Goal: Task Accomplishment & Management: Complete application form

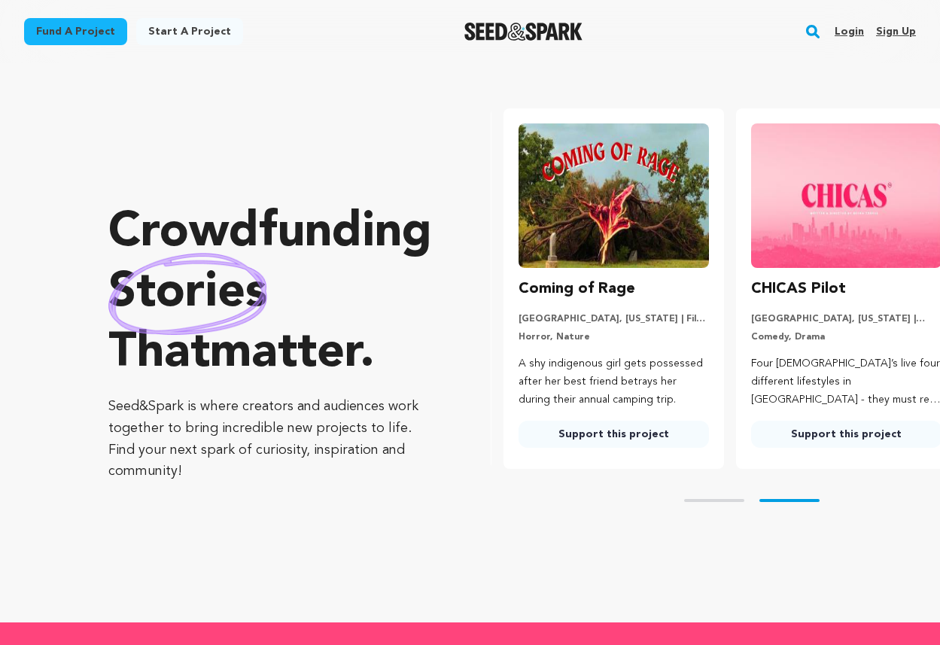
scroll to position [0, 244]
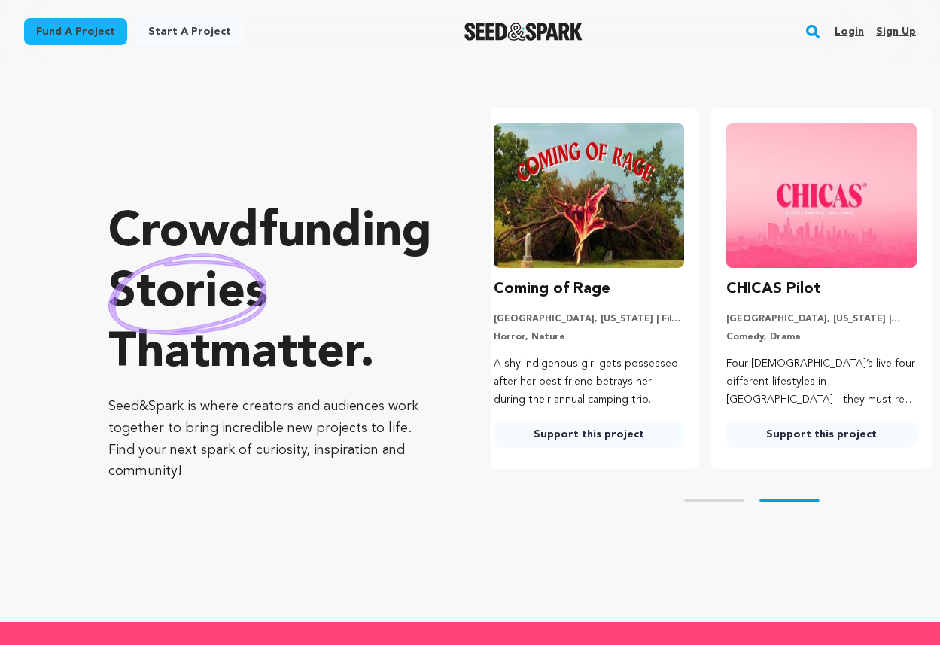
click at [199, 32] on link "Start a project" at bounding box center [189, 31] width 107 height 27
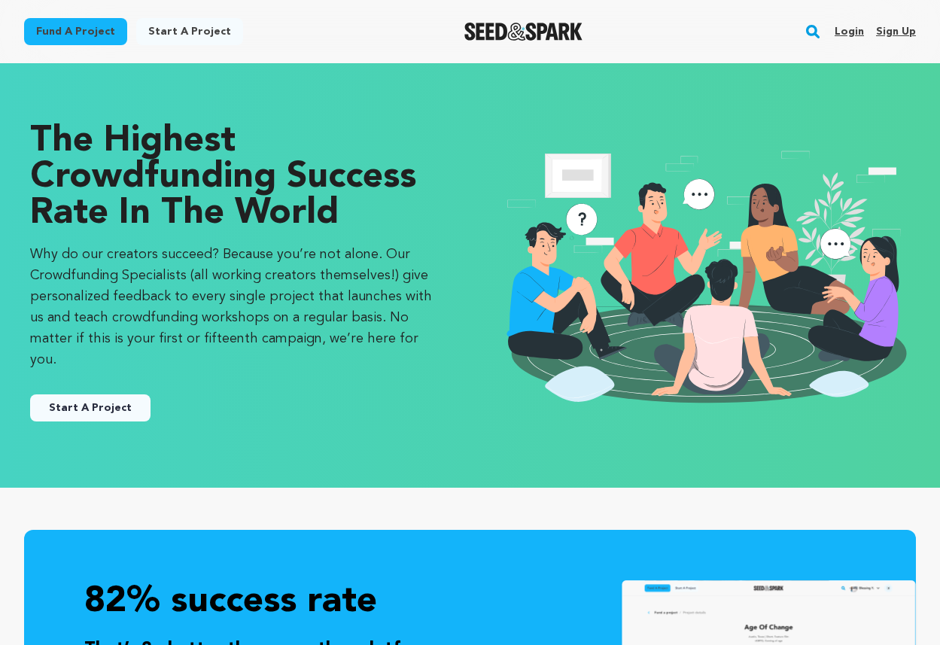
click at [109, 394] on link "Start A Project" at bounding box center [90, 407] width 120 height 27
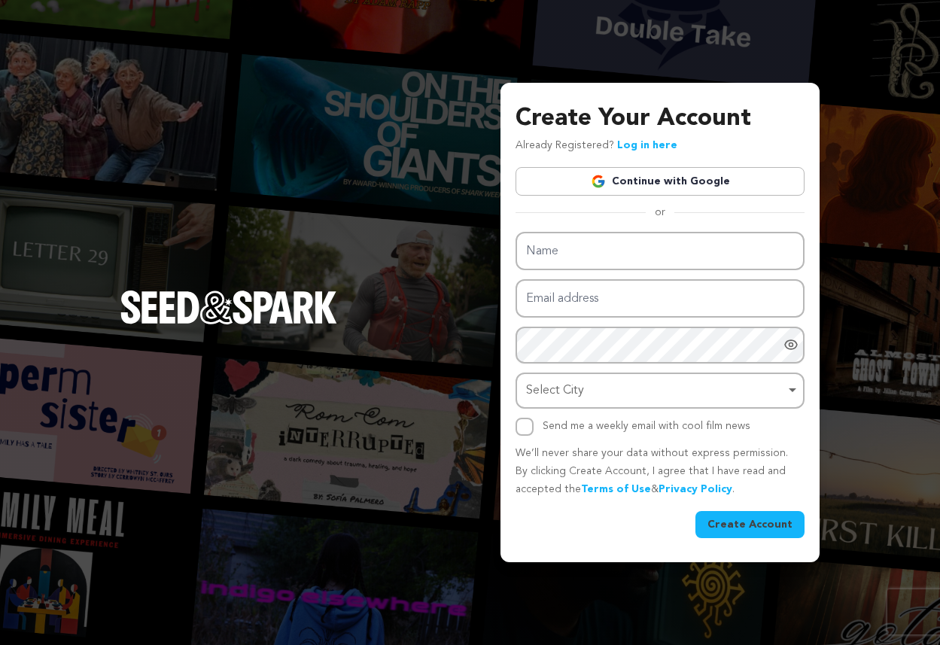
click at [589, 184] on link "Continue with Google" at bounding box center [660, 181] width 289 height 29
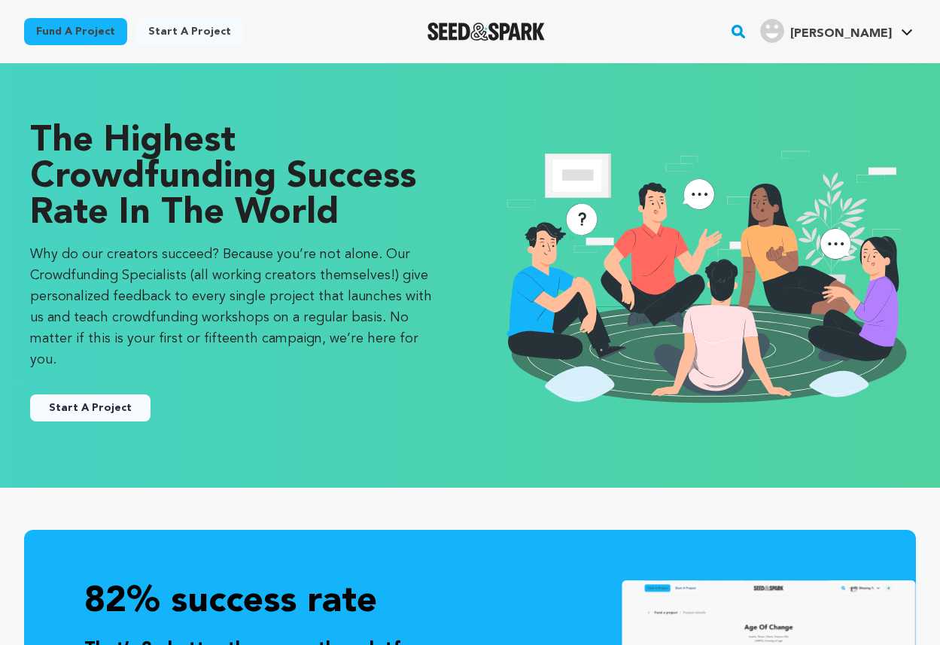
click at [168, 24] on link "Start a project" at bounding box center [189, 31] width 107 height 27
click at [193, 27] on link "Start a project" at bounding box center [189, 31] width 107 height 27
click at [169, 27] on link "Start a project" at bounding box center [189, 31] width 107 height 27
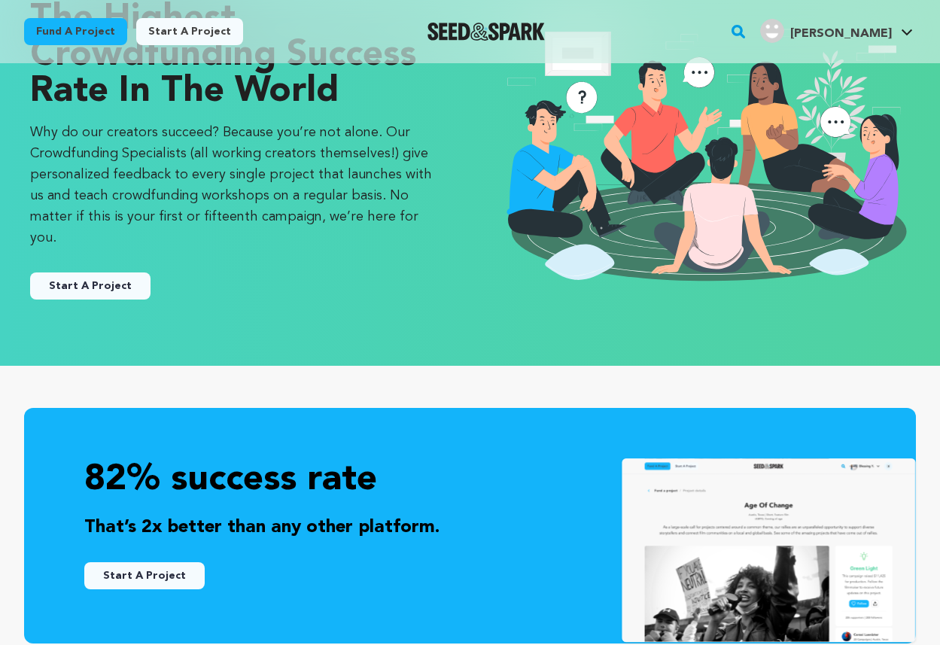
scroll to position [130, 0]
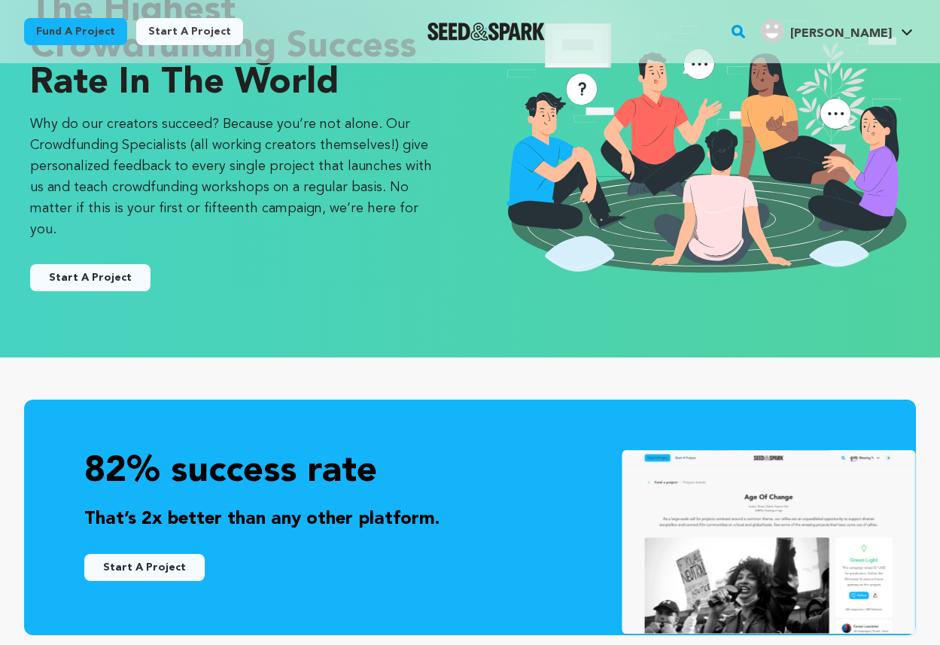
click at [102, 266] on button "Start A Project" at bounding box center [90, 277] width 120 height 27
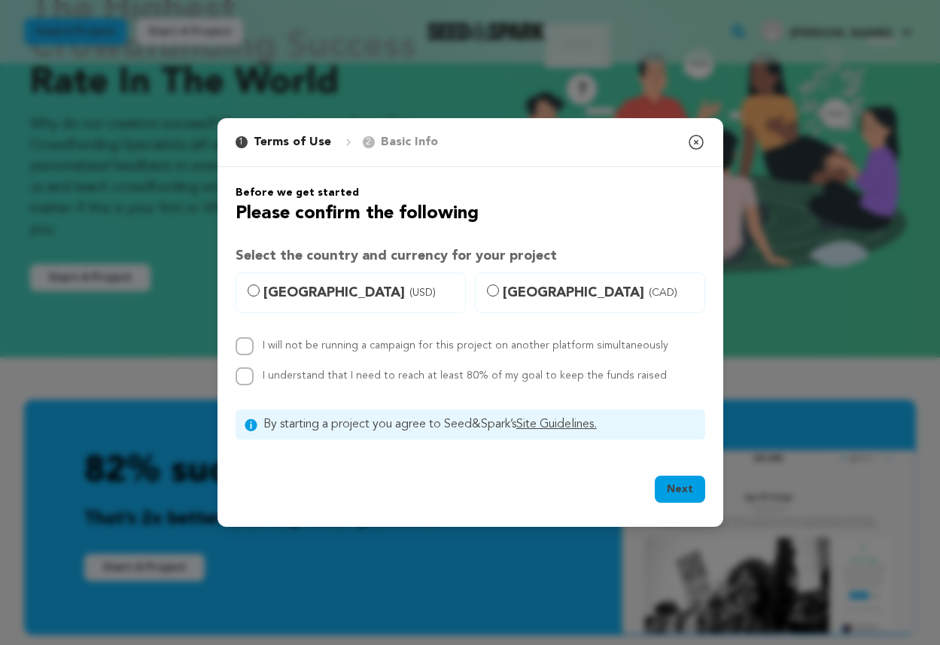
click at [318, 297] on span "United States (USD)" at bounding box center [359, 292] width 193 height 21
click at [260, 297] on input "United States (USD)" at bounding box center [254, 290] width 12 height 12
radio input "true"
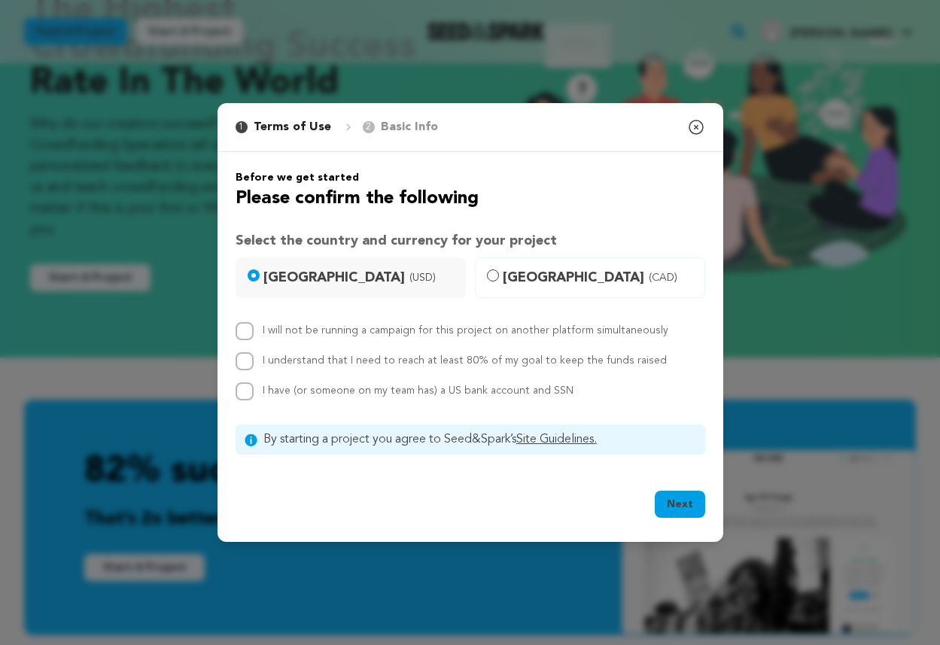
click at [330, 327] on label "I will not be running a campaign for this project on another platform simultane…" at bounding box center [466, 330] width 406 height 11
click at [254, 327] on input "I will not be running a campaign for this project on another platform simultane…" at bounding box center [245, 331] width 18 height 18
checkbox input "true"
click at [312, 352] on div "I understand that I need to reach at least 80% of my goal to keep the funds rai…" at bounding box center [465, 361] width 404 height 18
click at [301, 363] on label "I understand that I need to reach at least 80% of my goal to keep the funds rai…" at bounding box center [465, 360] width 404 height 11
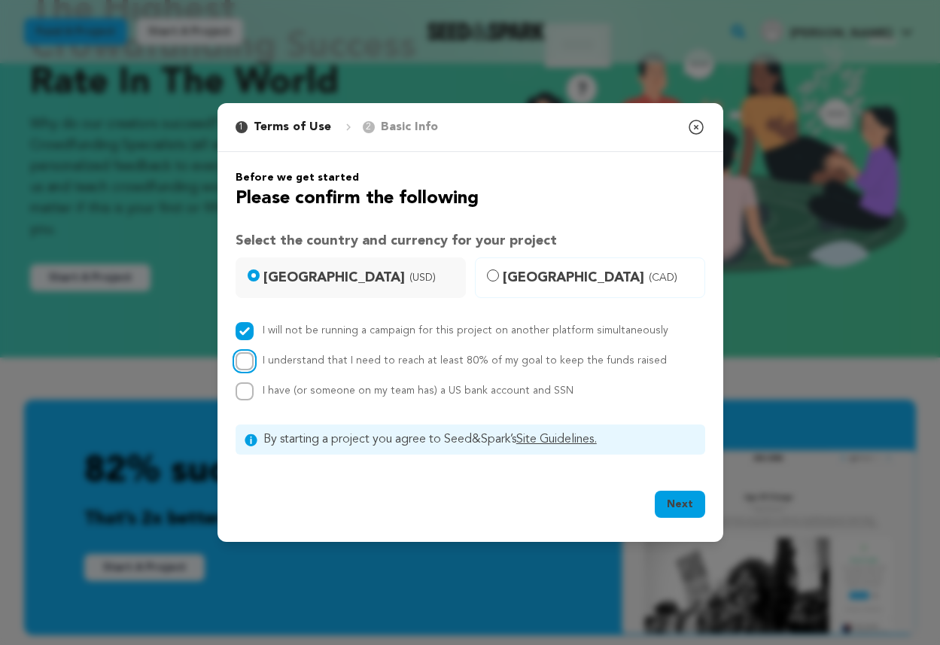
click at [254, 363] on input "I understand that I need to reach at least 80% of my goal to keep the funds rai…" at bounding box center [245, 361] width 18 height 18
checkbox input "true"
click at [281, 388] on span "I have (or someone on my team has) a US bank account and SSN" at bounding box center [418, 390] width 311 height 11
click at [254, 388] on input "I have (or someone on my team has) a US bank account and SSN" at bounding box center [245, 391] width 18 height 18
checkbox input "true"
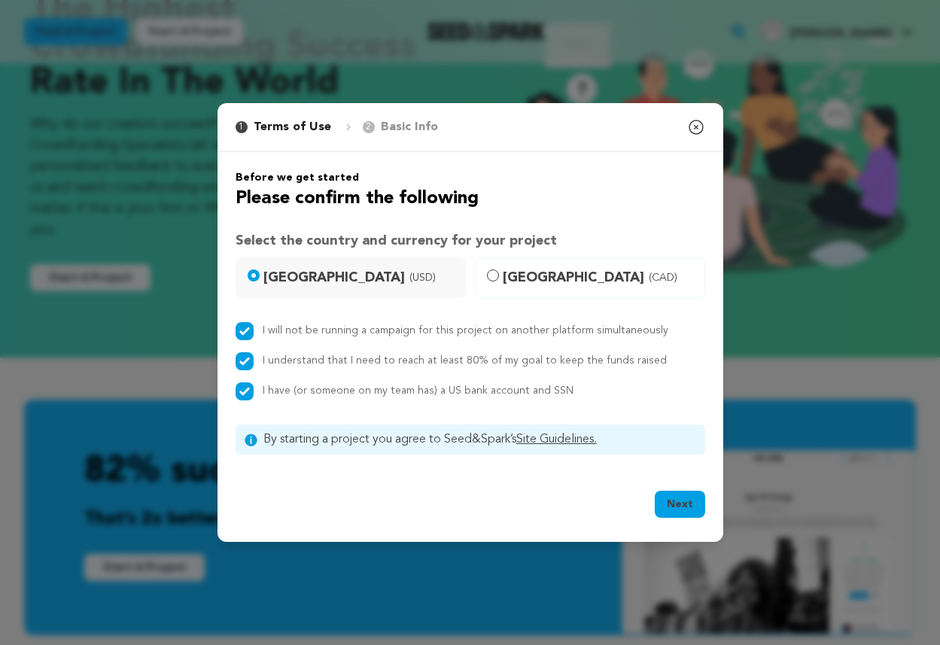
click at [685, 506] on button "Next" at bounding box center [680, 504] width 50 height 27
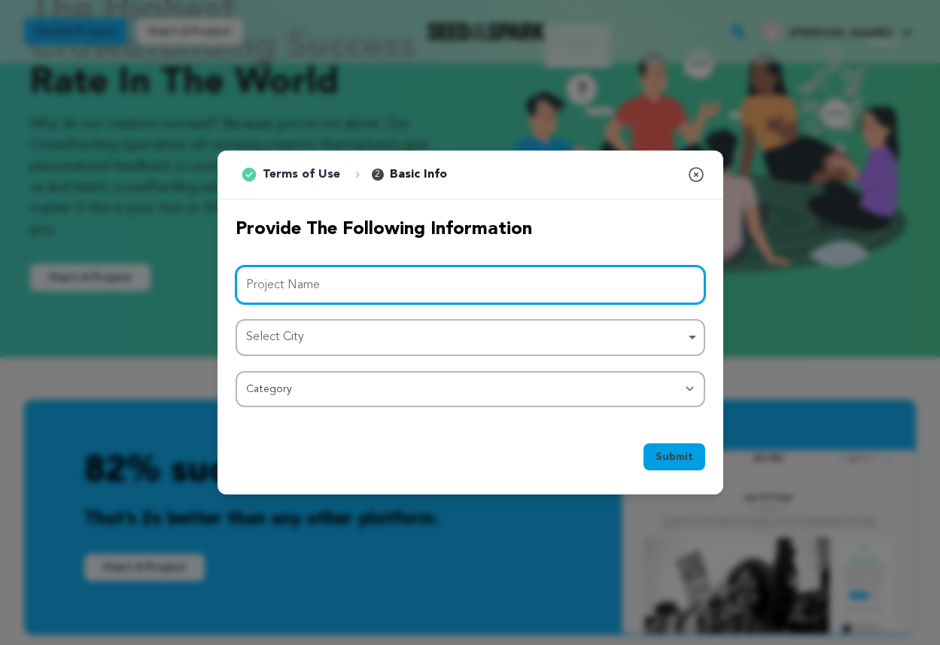
click at [551, 278] on input "Project Name" at bounding box center [471, 285] width 470 height 38
click at [506, 349] on div "Select City Remove item" at bounding box center [470, 338] width 455 height 28
type input "White Snake"
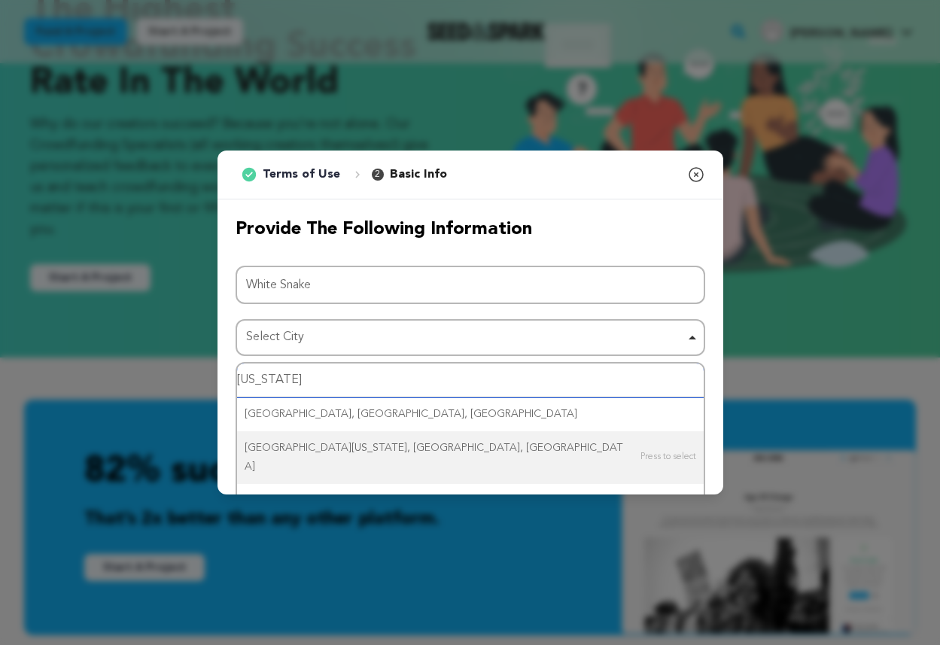
scroll to position [40, 0]
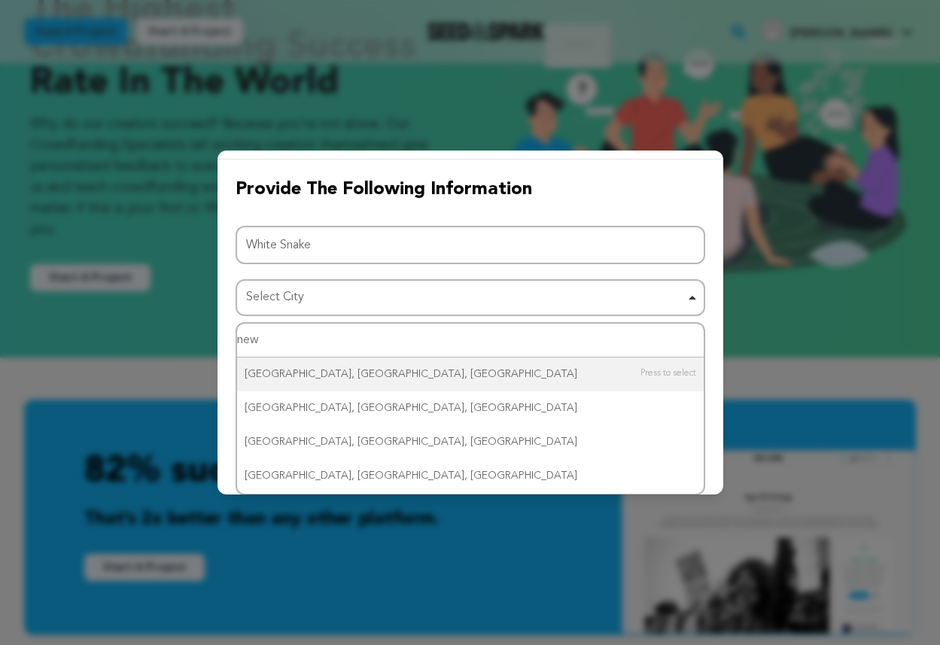
type input "new y"
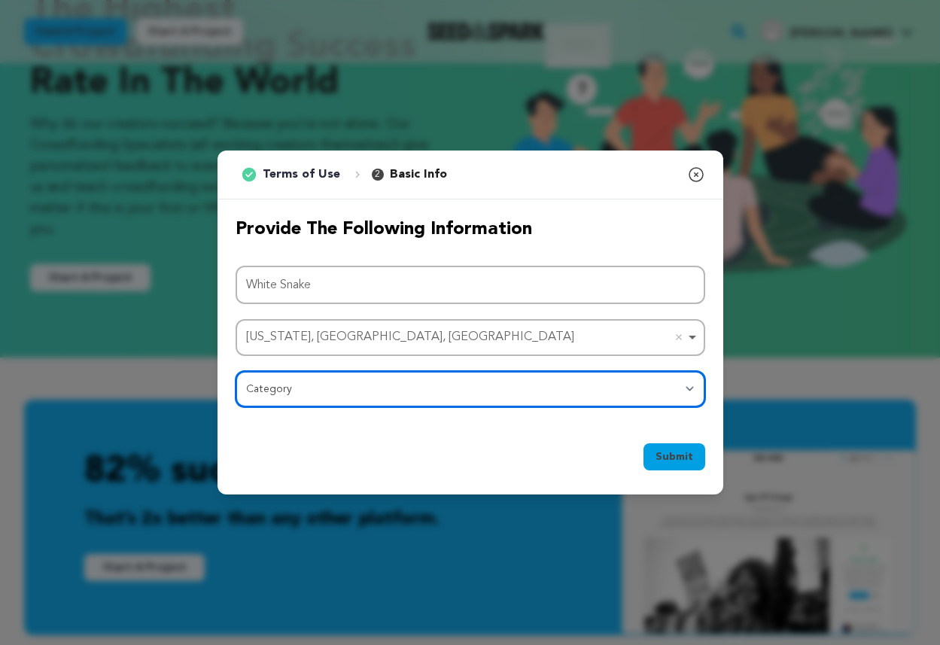
click at [358, 383] on select "Category Film Feature Film Short Series Film Festival Company Music Video VR Ex…" at bounding box center [471, 389] width 470 height 36
select select "383"
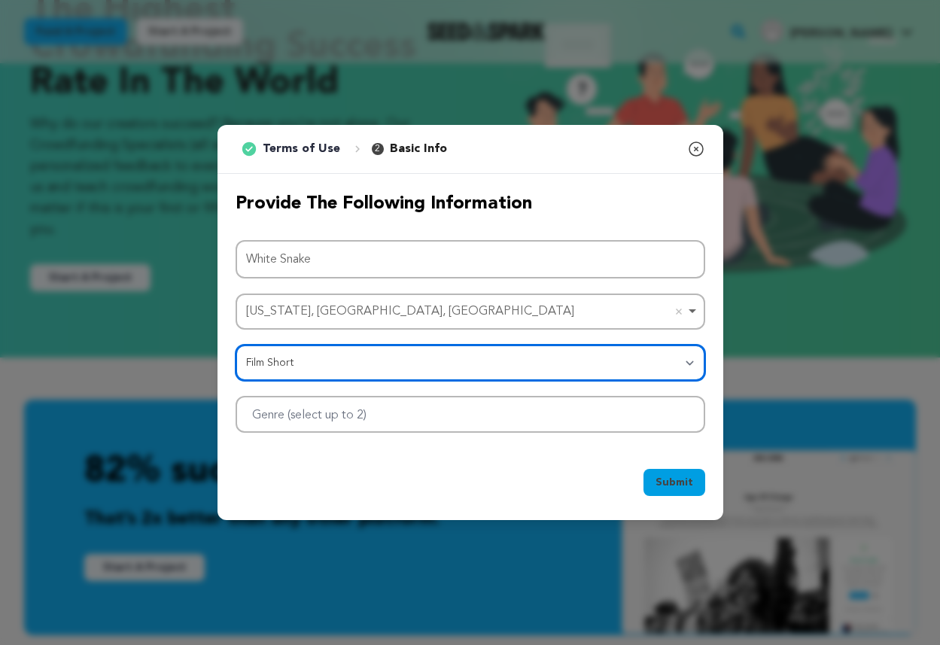
click at [469, 418] on div at bounding box center [471, 414] width 470 height 37
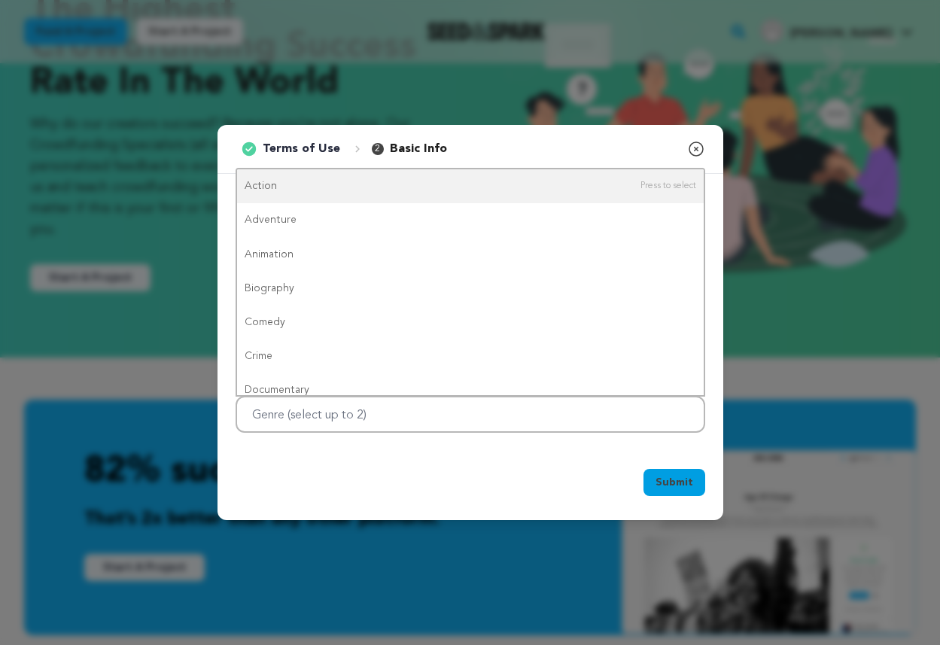
click at [462, 443] on div "Provide the following information Project Name White Snake New York, NY, USA Ne…" at bounding box center [471, 313] width 506 height 278
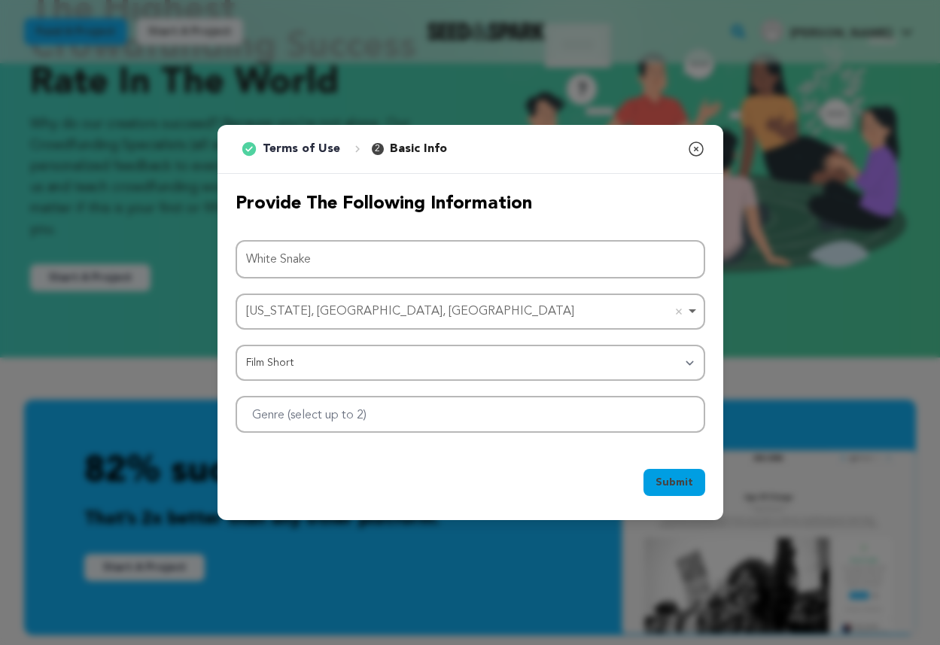
click at [491, 397] on div at bounding box center [471, 414] width 470 height 37
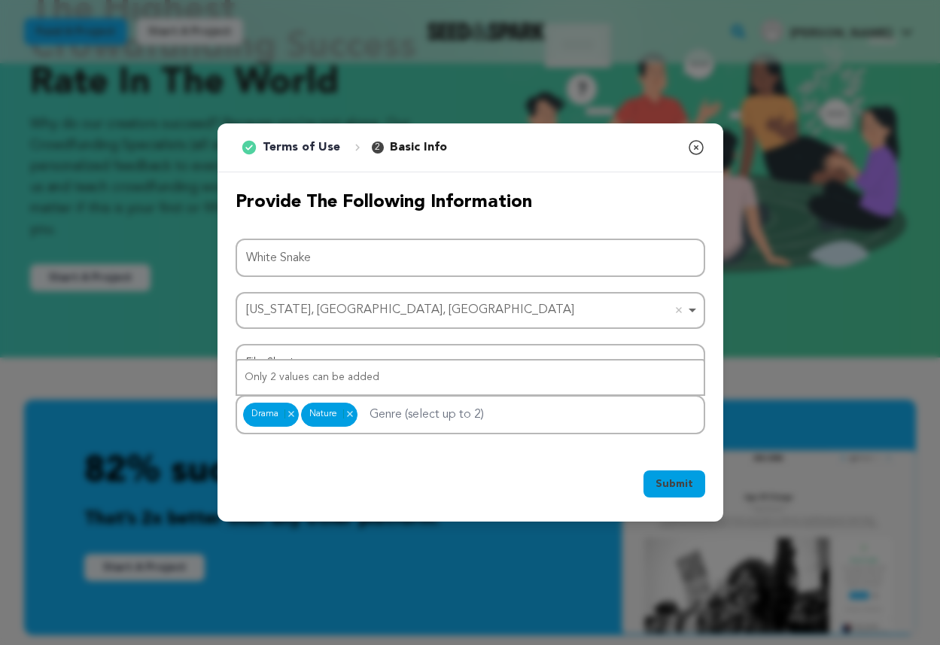
click at [347, 482] on div "Submit Ok, Got it" at bounding box center [471, 486] width 470 height 33
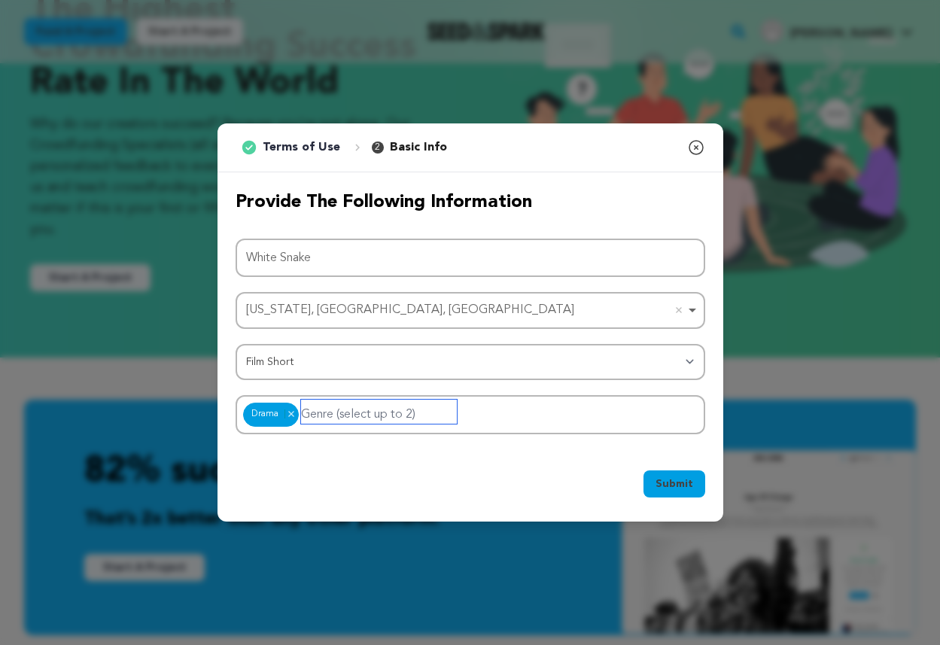
click at [351, 410] on input "Genre (select up to 2)" at bounding box center [379, 412] width 156 height 24
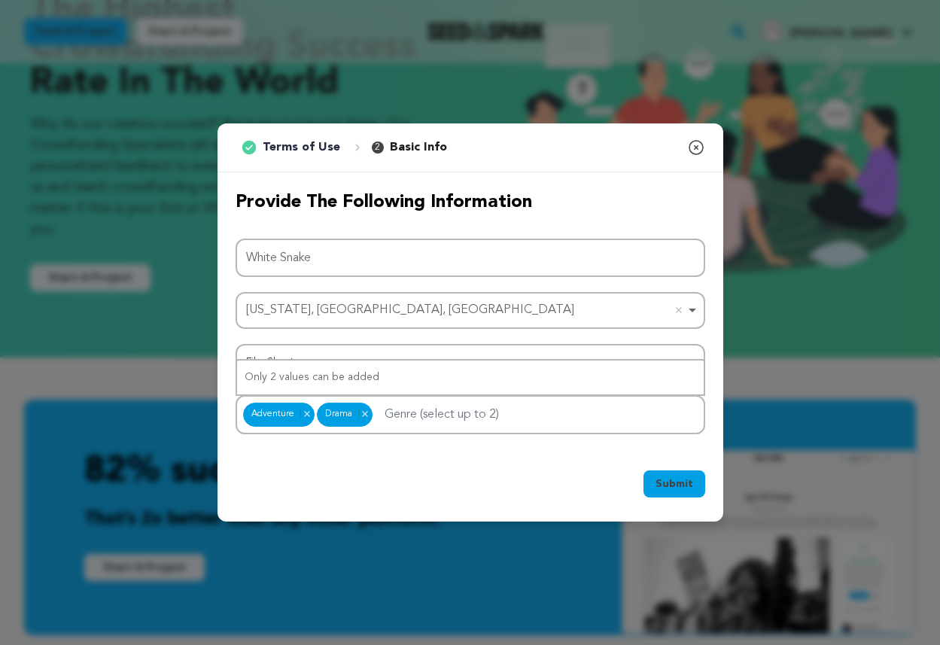
click at [590, 479] on div "Submit Ok, Got it" at bounding box center [471, 486] width 470 height 33
click at [677, 480] on span "Submit" at bounding box center [675, 483] width 38 height 15
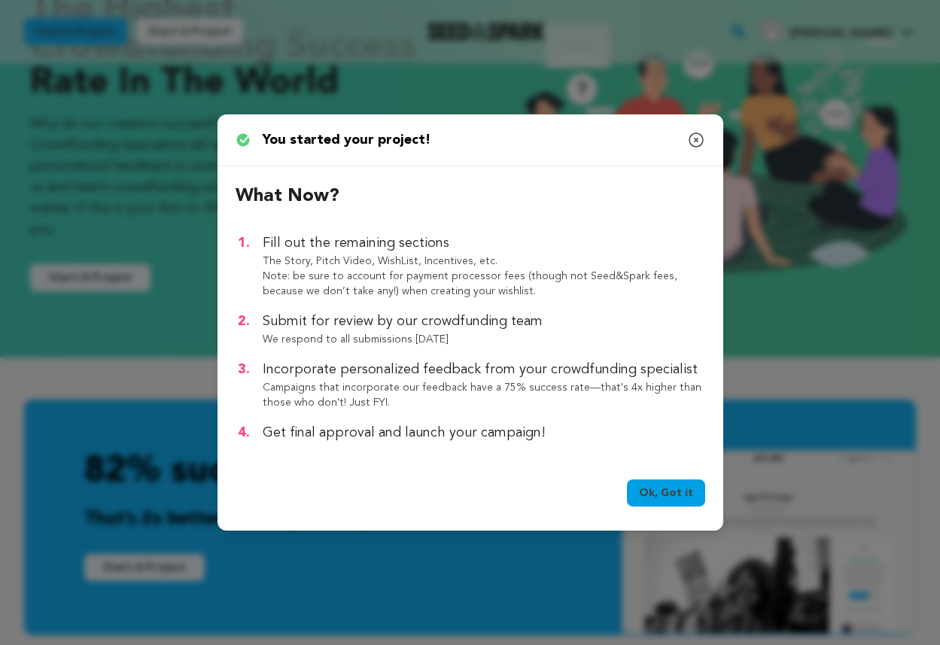
click at [674, 487] on link "Ok, Got it" at bounding box center [666, 492] width 78 height 27
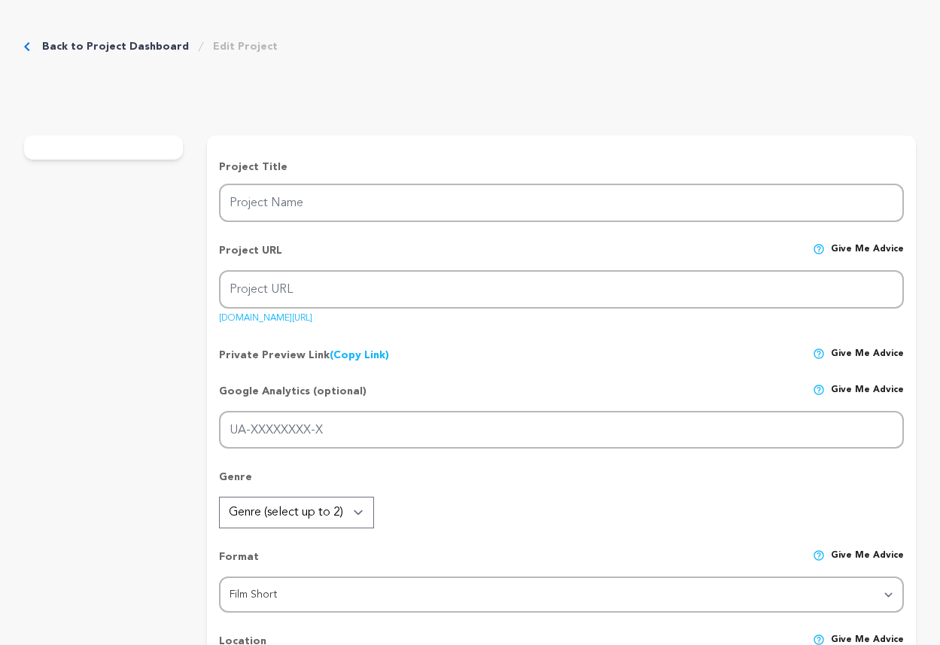
type input "White Snake"
type input "white-snake"
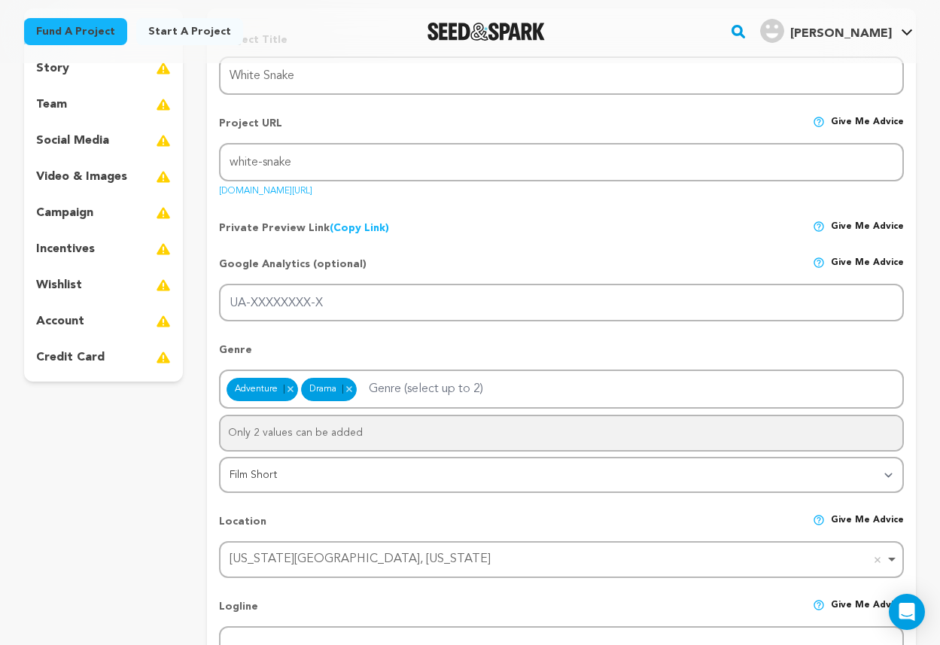
scroll to position [180, 0]
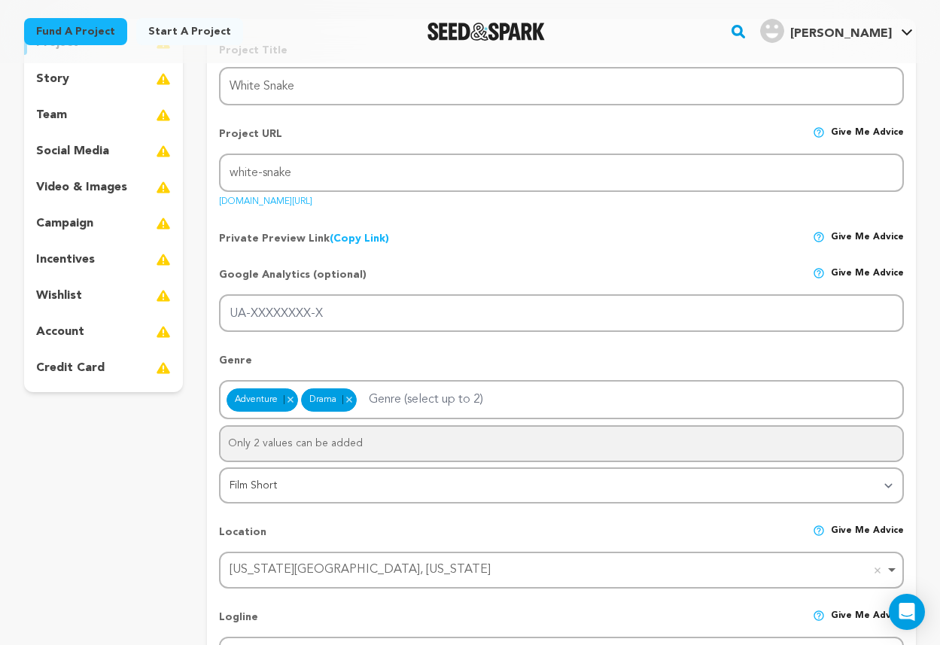
click at [88, 148] on p "social media" at bounding box center [72, 151] width 73 height 18
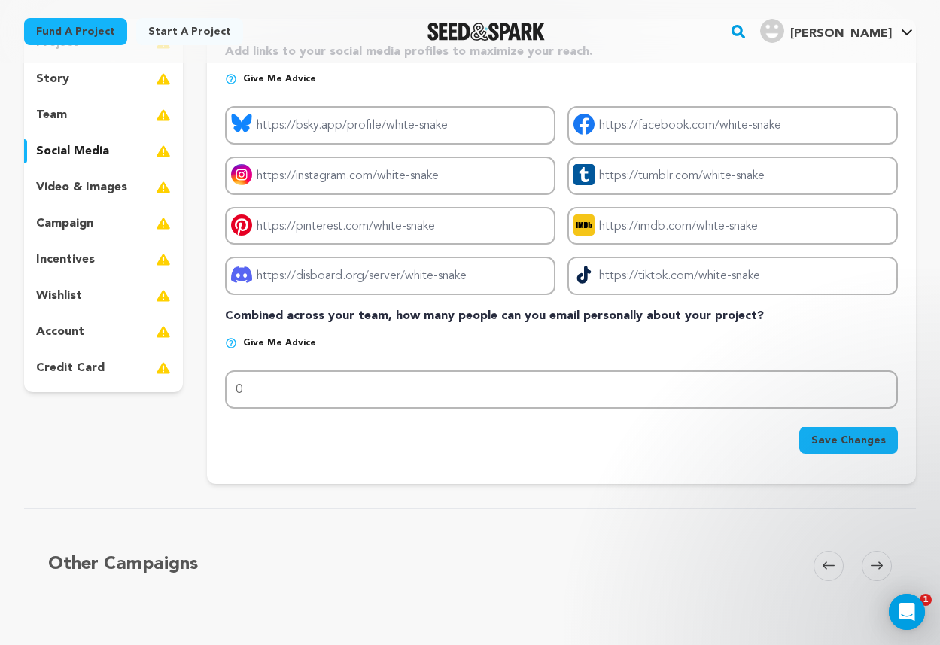
click at [78, 175] on div "video & images" at bounding box center [103, 187] width 159 height 24
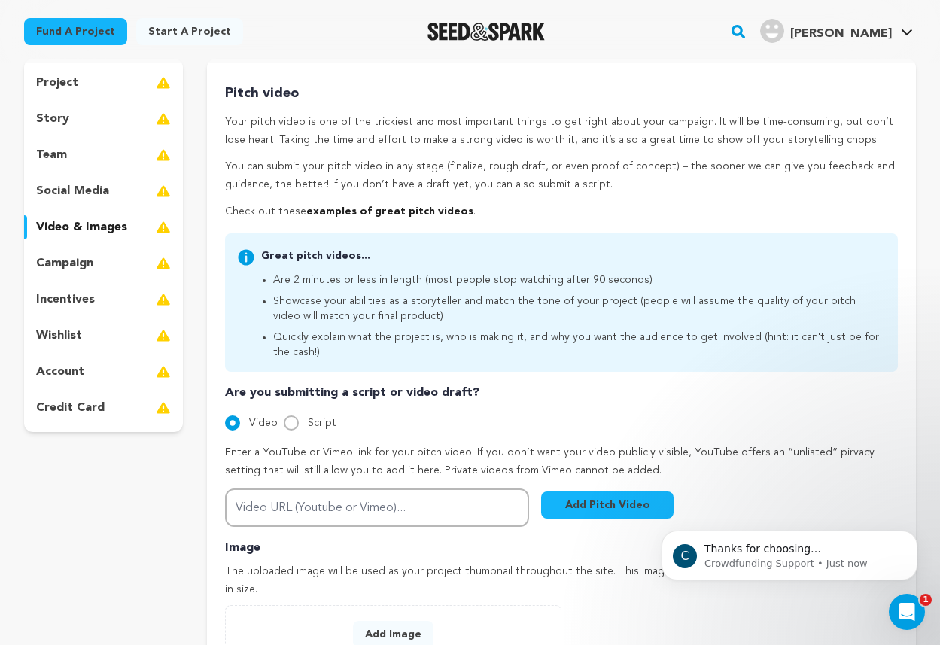
scroll to position [138, 0]
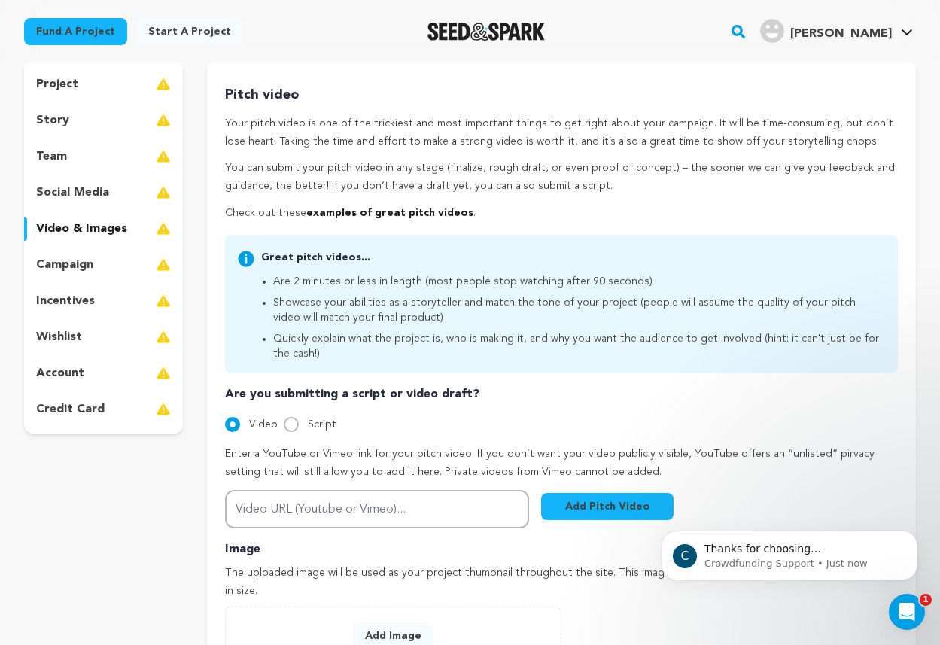
click at [93, 266] on div "campaign" at bounding box center [103, 265] width 159 height 24
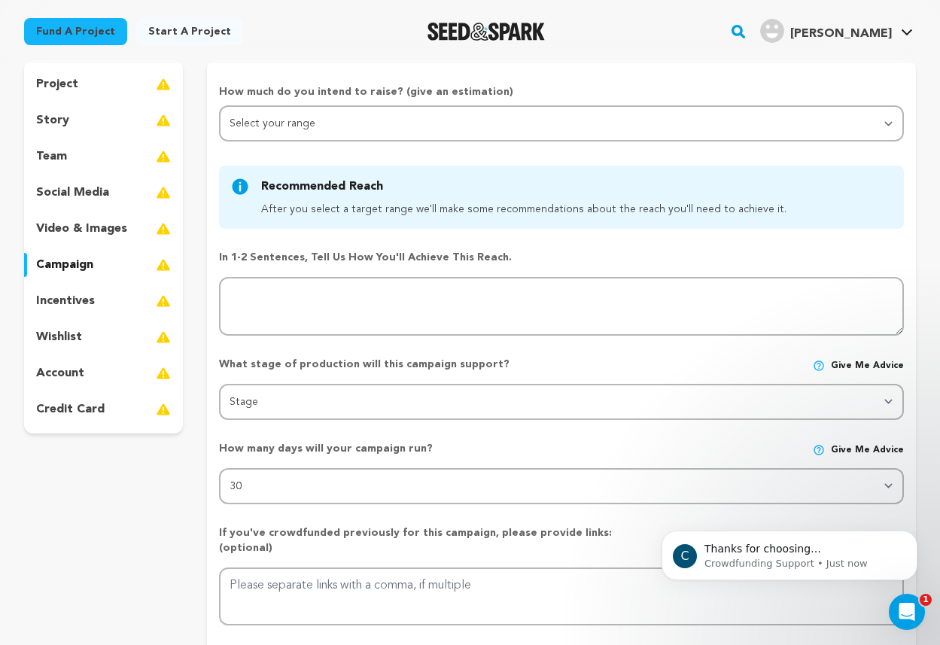
click at [96, 225] on p "video & images" at bounding box center [81, 229] width 91 height 18
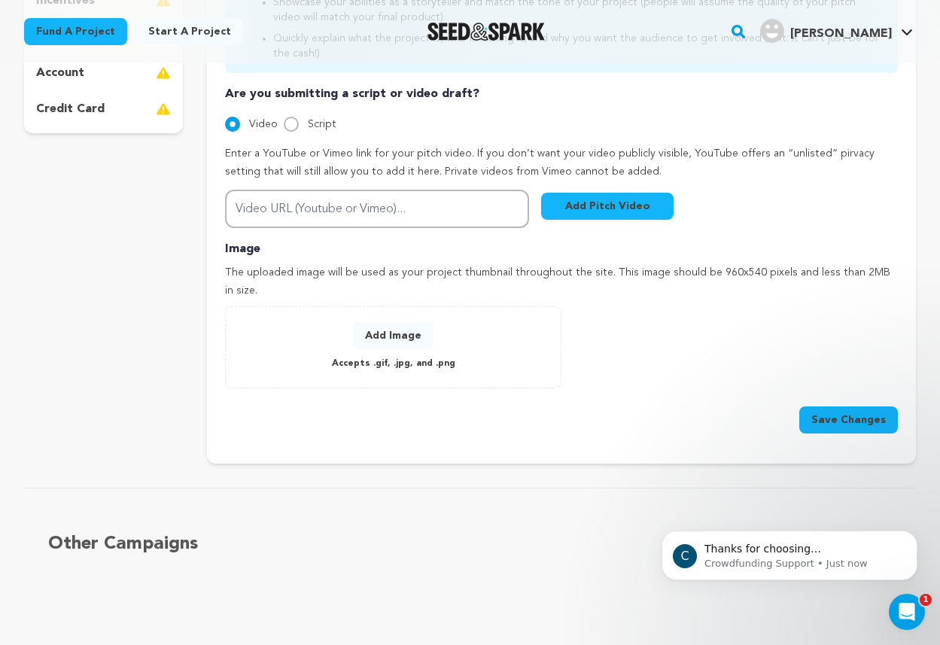
scroll to position [440, 0]
click at [445, 272] on p "The uploaded image will be used as your project thumbnail throughout the site. …" at bounding box center [561, 281] width 673 height 36
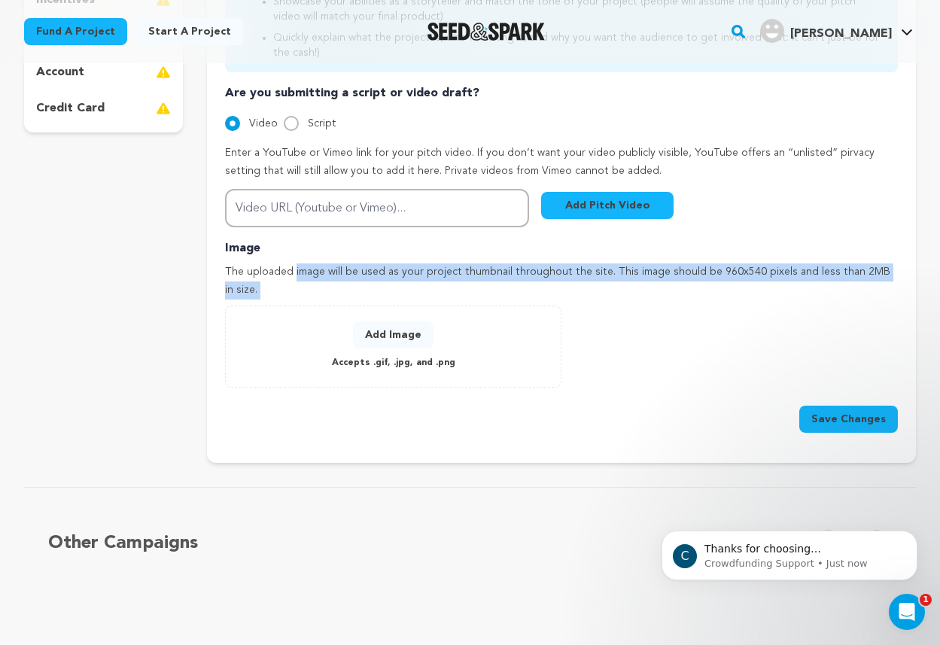
click at [445, 272] on p "The uploaded image will be used as your project thumbnail throughout the site. …" at bounding box center [561, 281] width 673 height 36
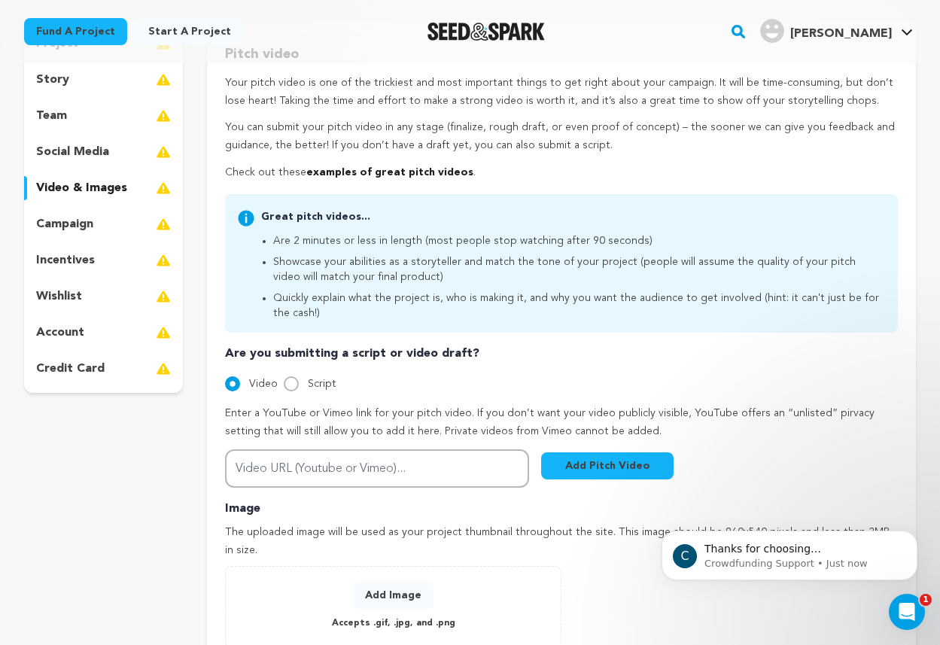
scroll to position [175, 0]
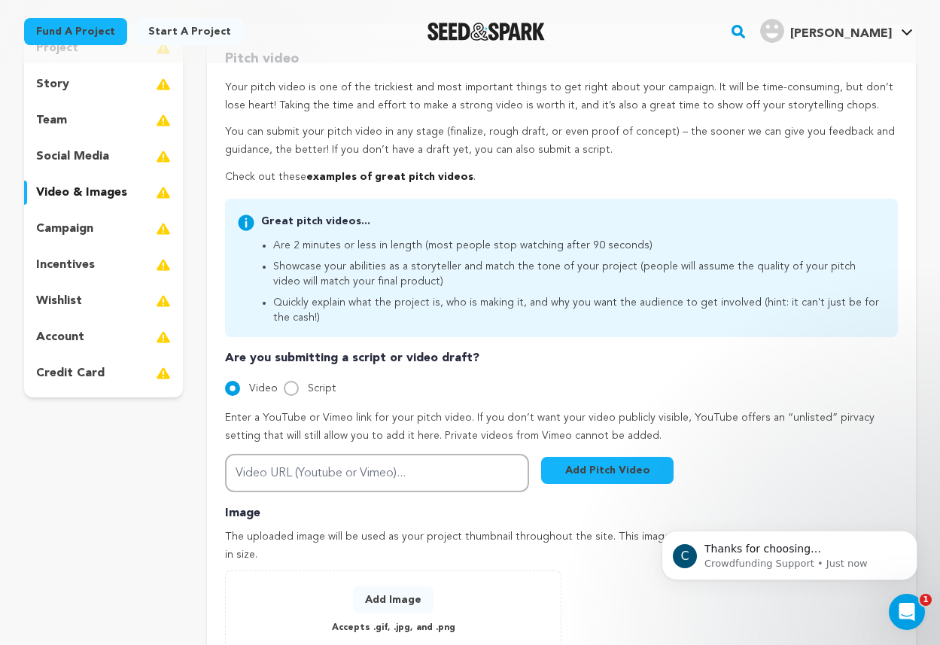
click at [71, 230] on p "campaign" at bounding box center [64, 229] width 57 height 18
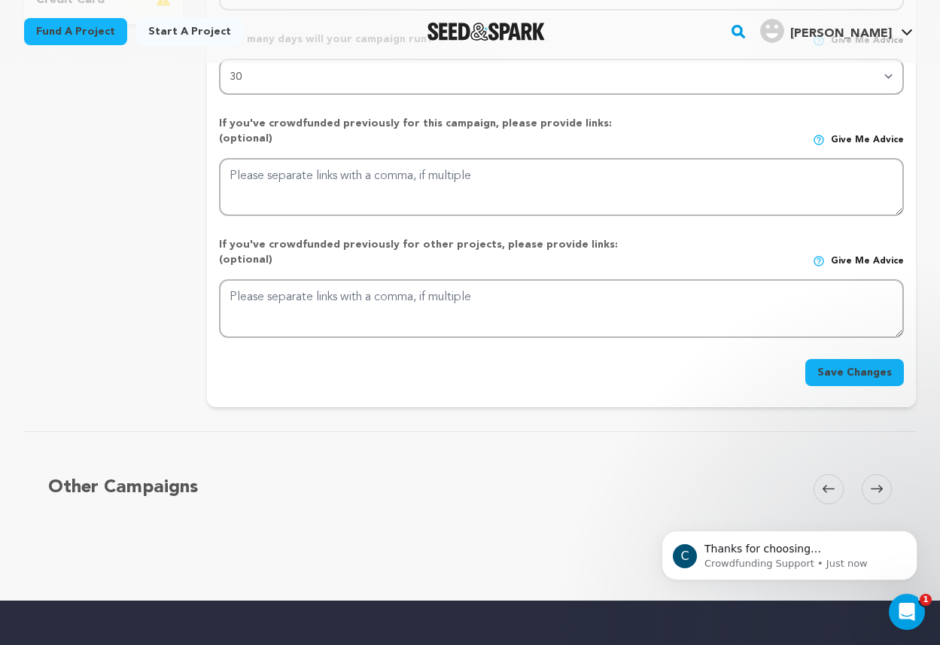
scroll to position [262, 0]
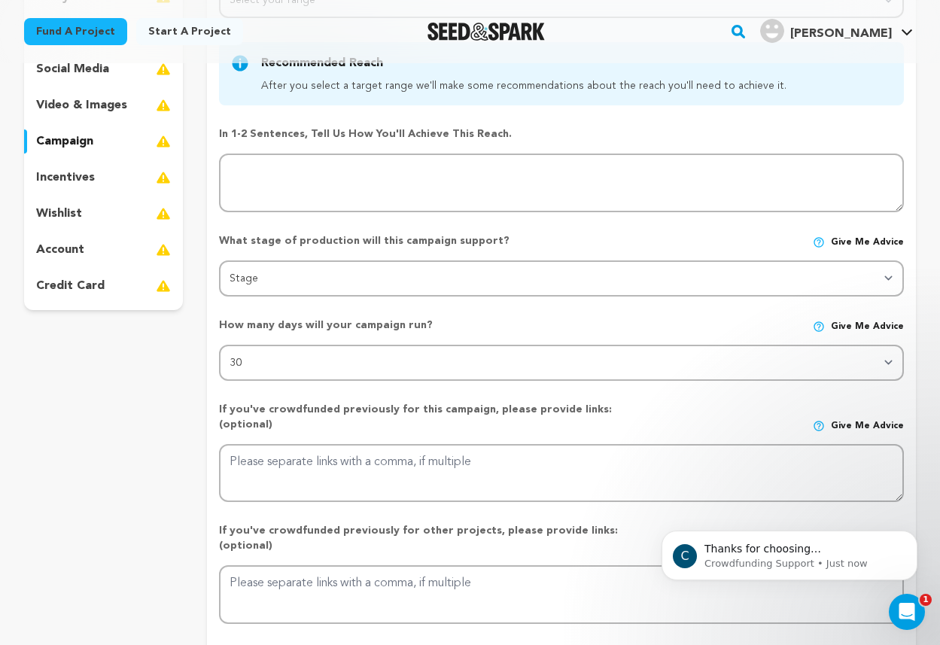
click at [116, 172] on div "incentives" at bounding box center [103, 178] width 159 height 24
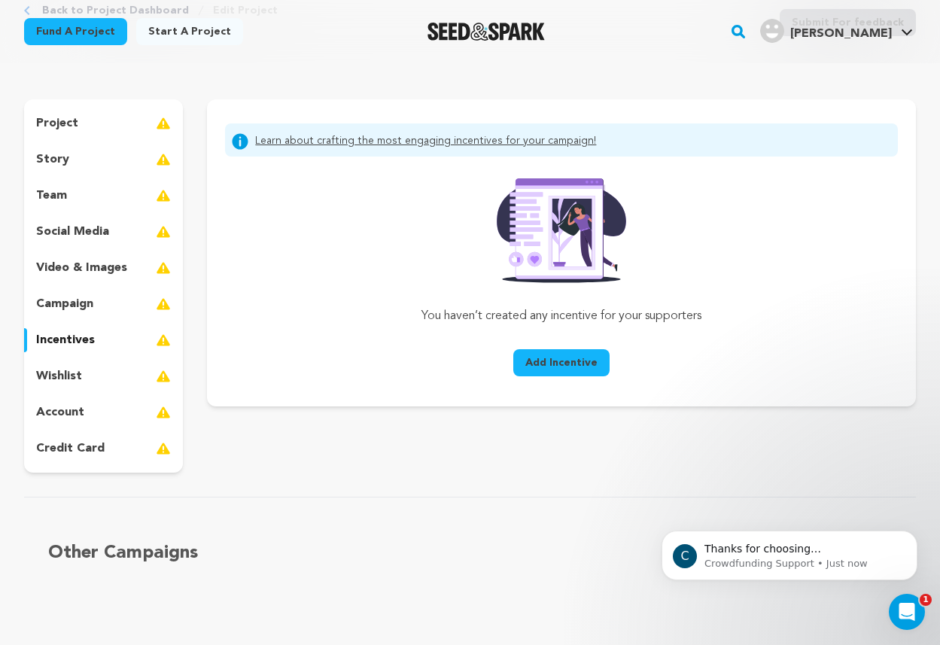
scroll to position [36, 0]
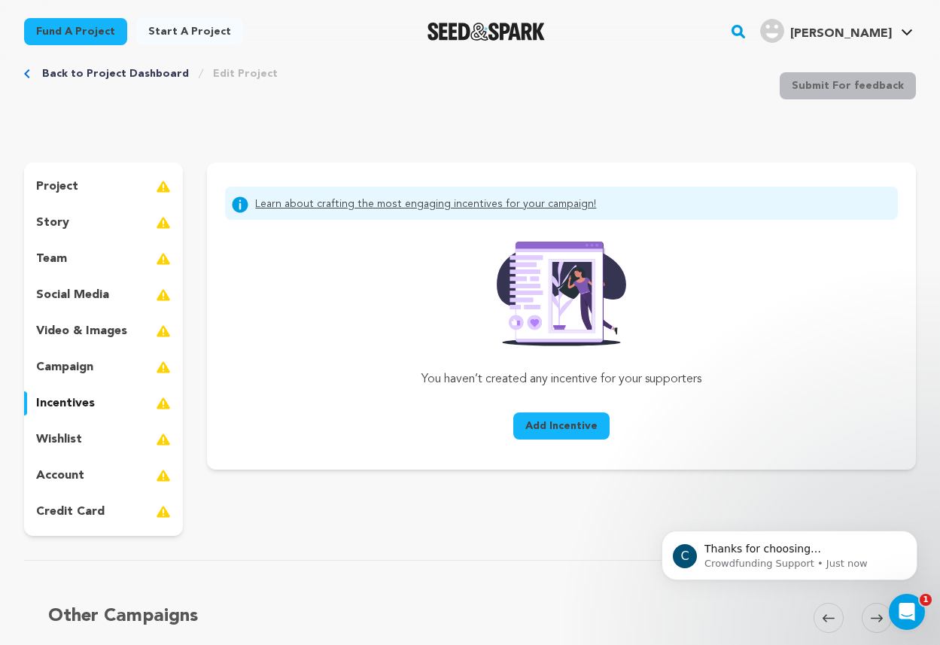
click at [81, 230] on div "story" at bounding box center [103, 223] width 159 height 24
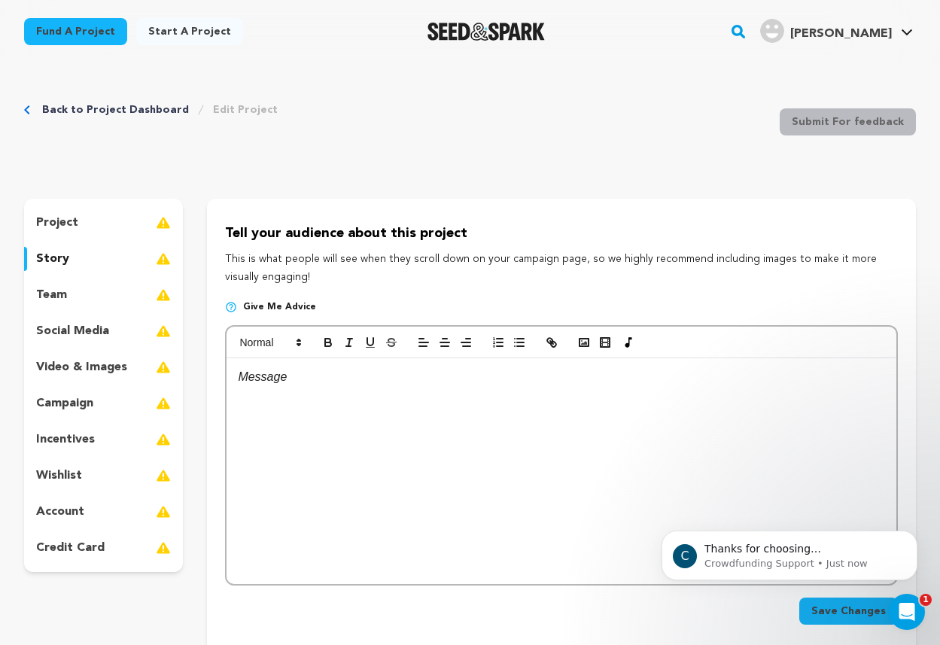
click at [75, 233] on div "project" at bounding box center [103, 223] width 159 height 24
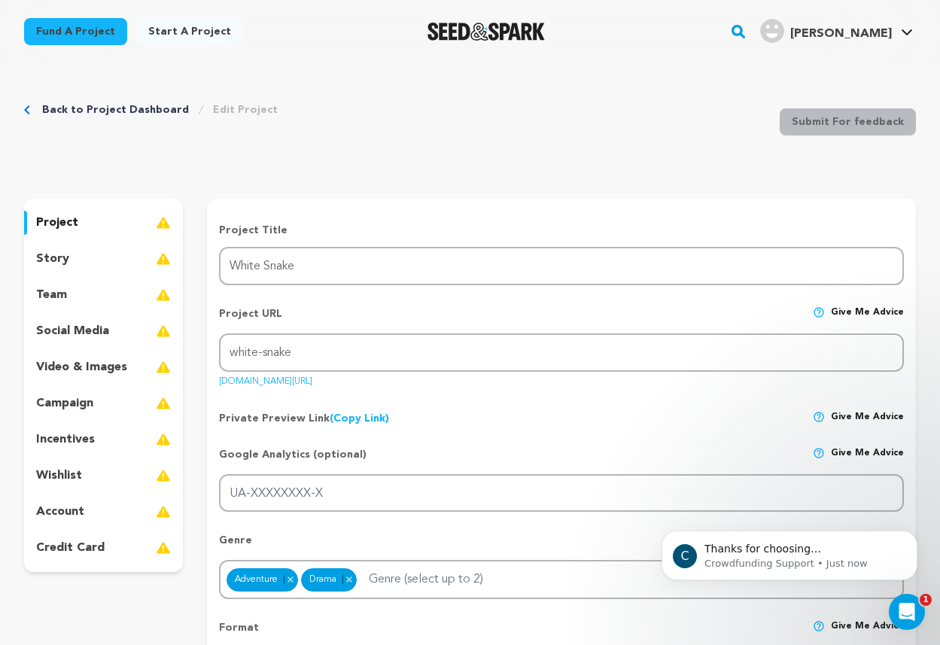
click at [68, 400] on p "campaign" at bounding box center [64, 403] width 57 height 18
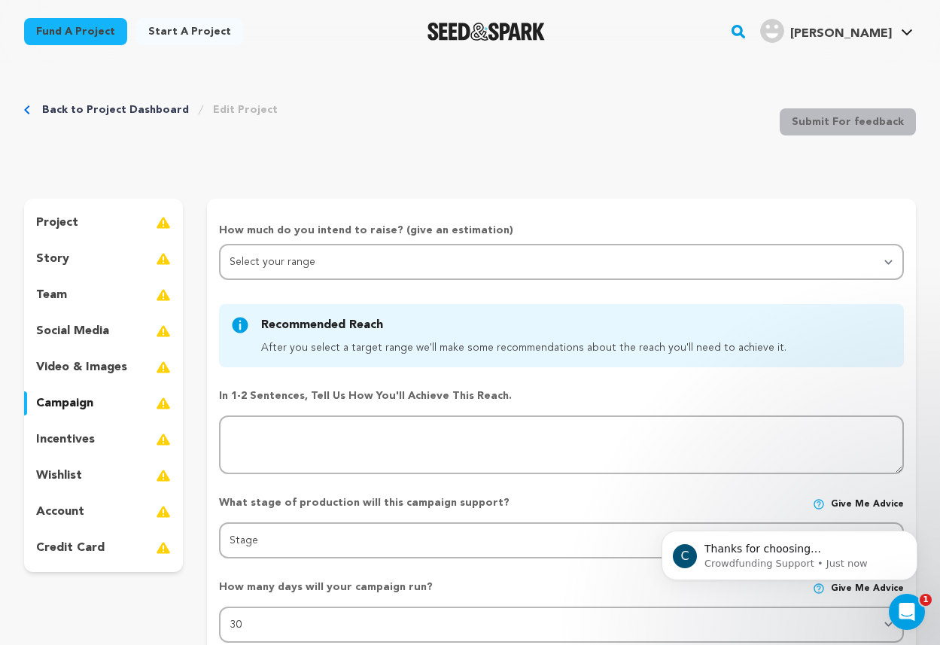
click at [87, 446] on p "incentives" at bounding box center [65, 439] width 59 height 18
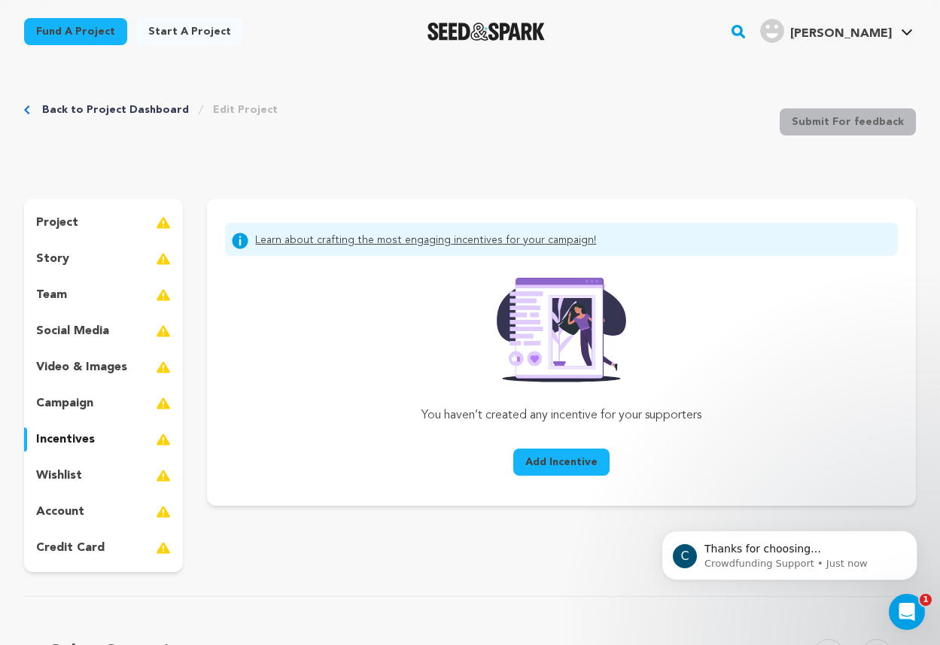
click at [59, 473] on p "wishlist" at bounding box center [59, 476] width 46 height 18
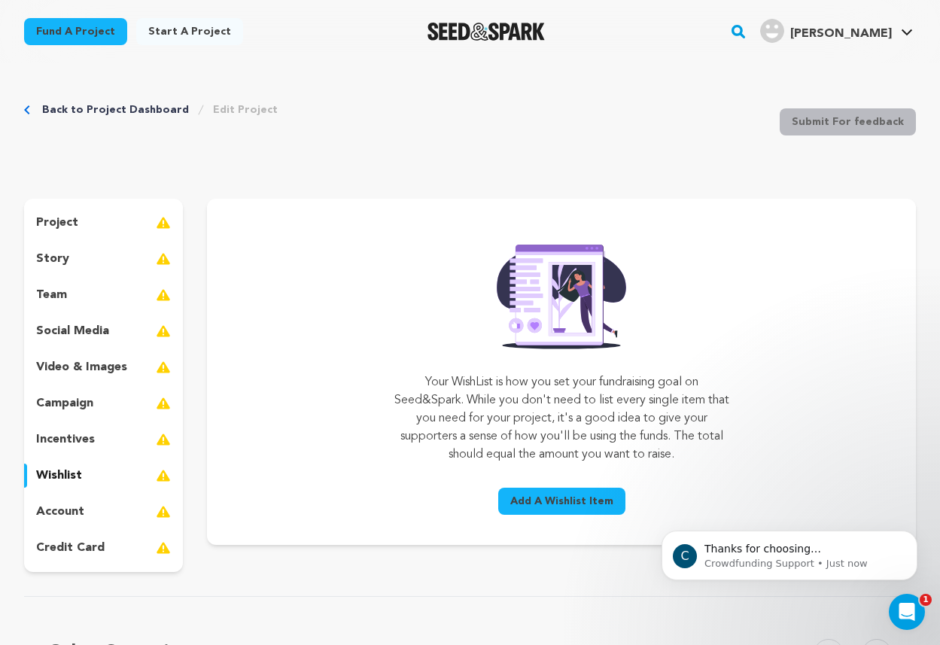
click at [66, 513] on p "account" at bounding box center [60, 512] width 48 height 18
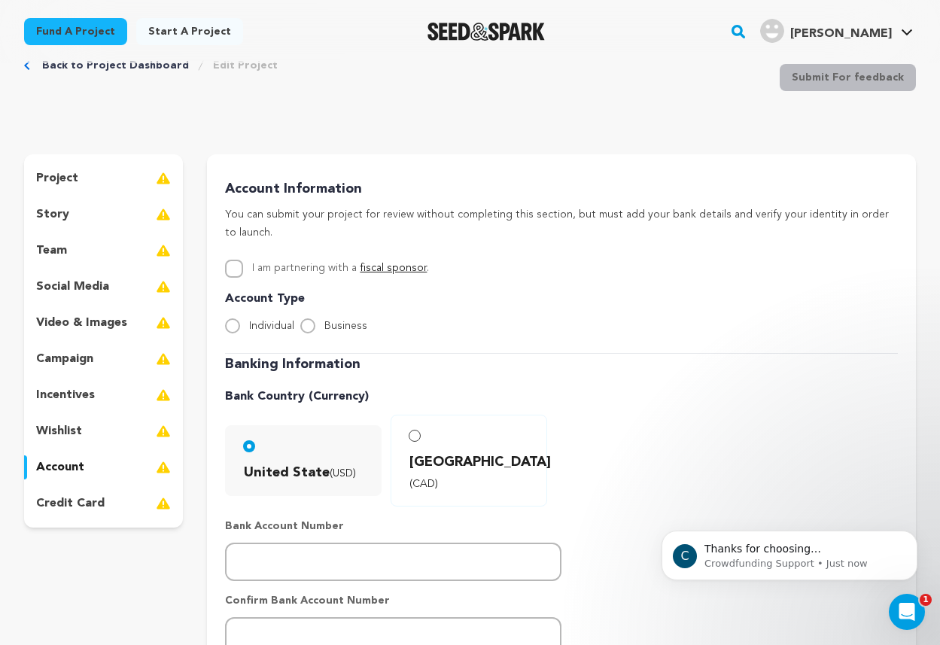
scroll to position [43, 0]
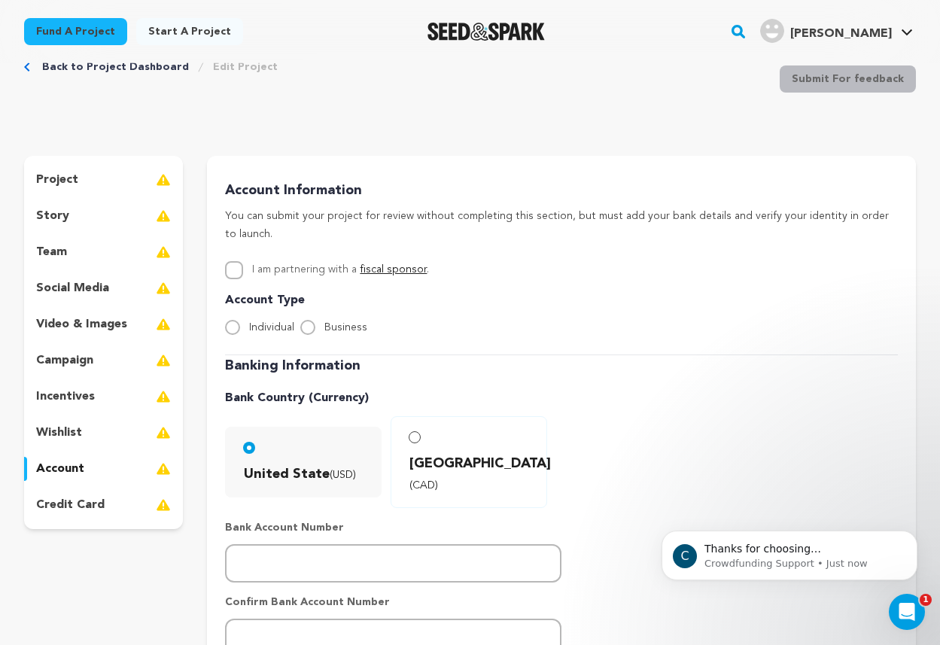
click at [96, 258] on div "team" at bounding box center [103, 252] width 159 height 24
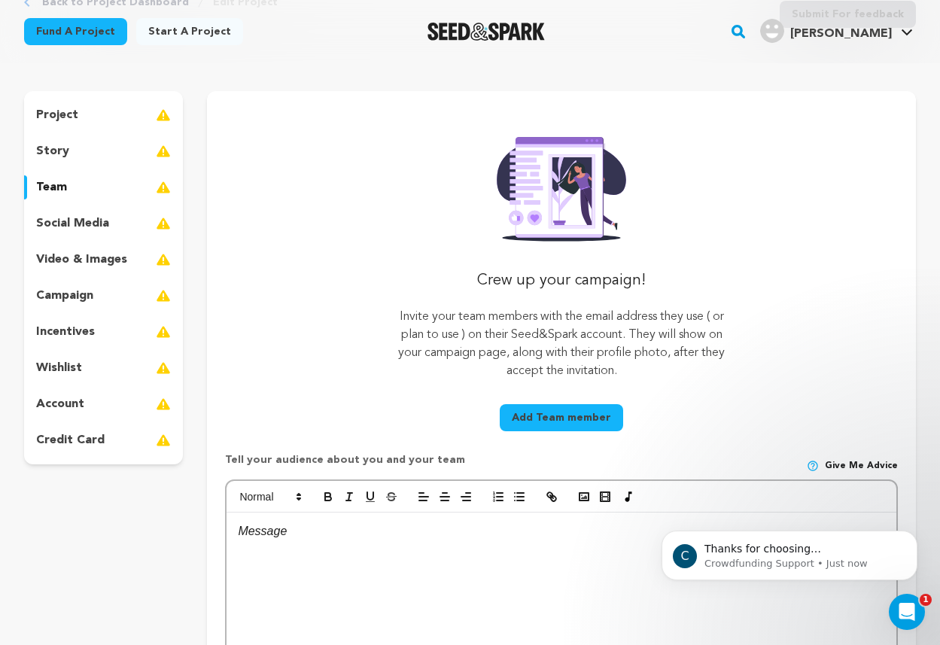
scroll to position [149, 0]
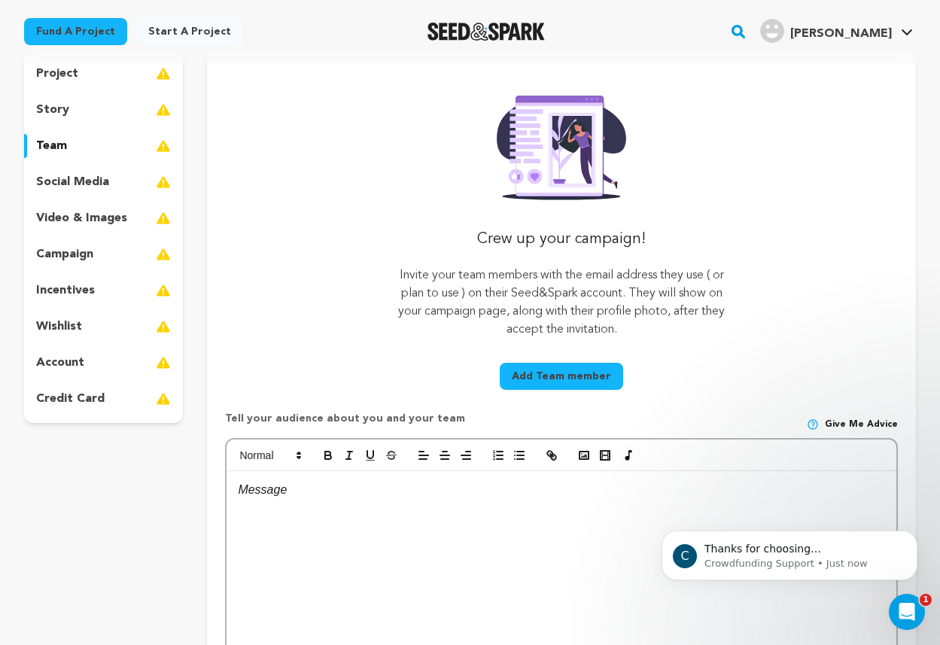
click at [75, 173] on p "social media" at bounding box center [72, 182] width 73 height 18
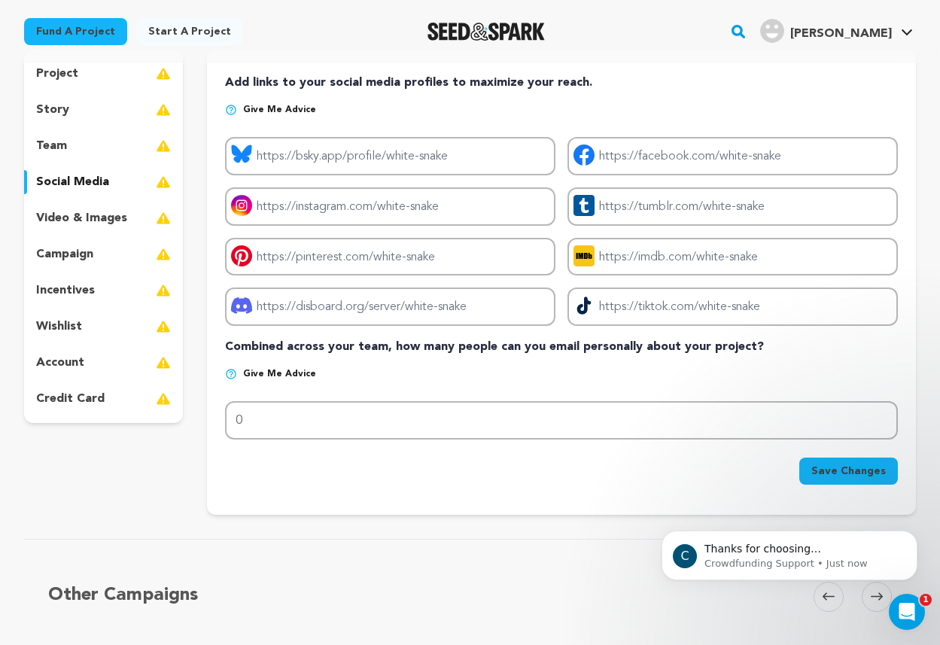
click at [75, 202] on div "project story team social media video & images campaign incentives wishlist acc…" at bounding box center [103, 236] width 159 height 373
click at [68, 219] on p "video & images" at bounding box center [81, 218] width 91 height 18
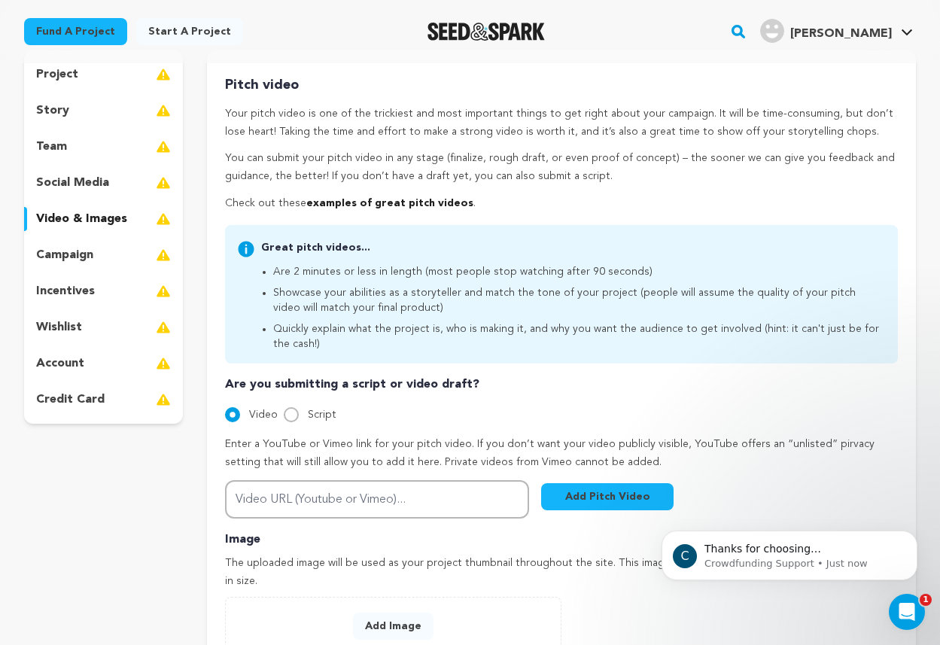
scroll to position [129, 0]
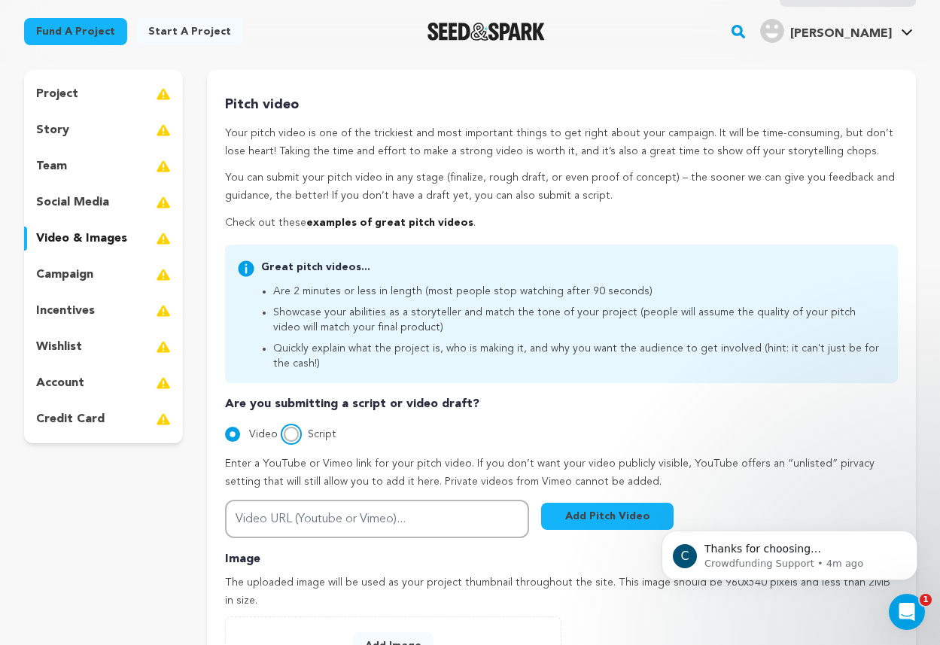
click at [291, 435] on input "Script" at bounding box center [291, 434] width 15 height 15
radio input "true"
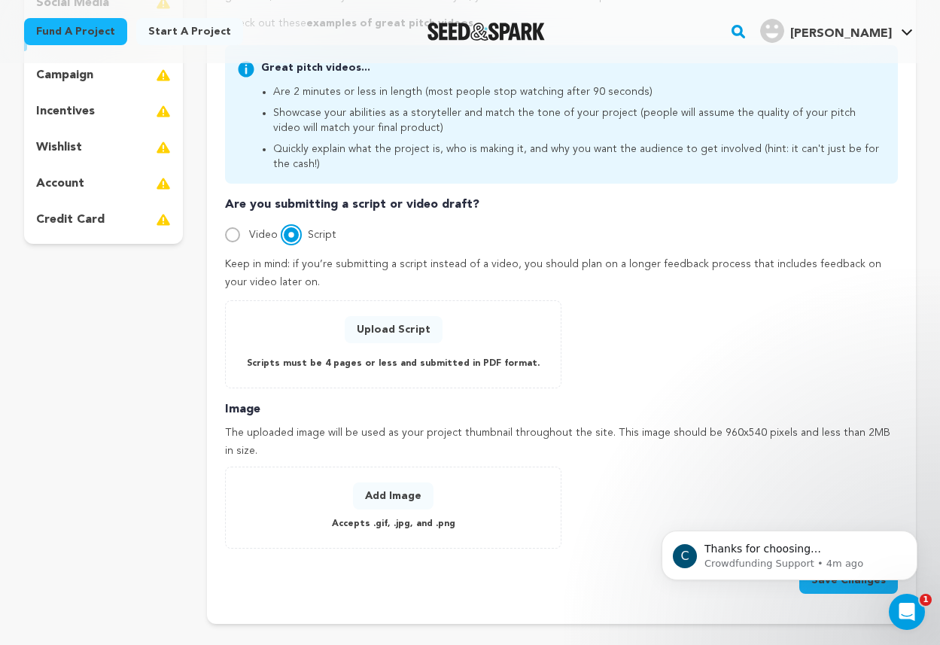
scroll to position [348, 0]
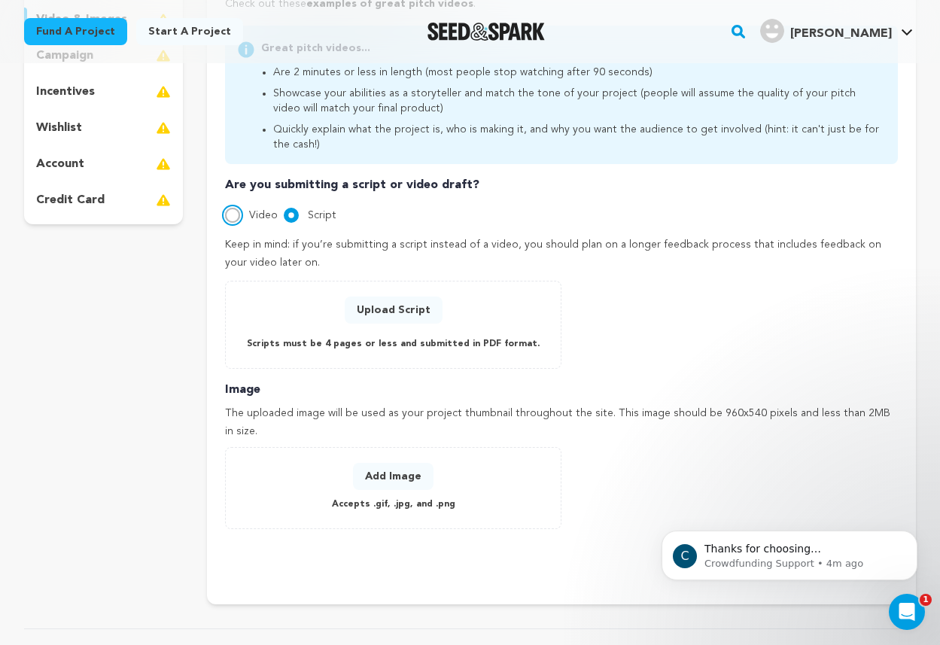
click at [232, 219] on input "Video" at bounding box center [232, 215] width 15 height 15
radio input "true"
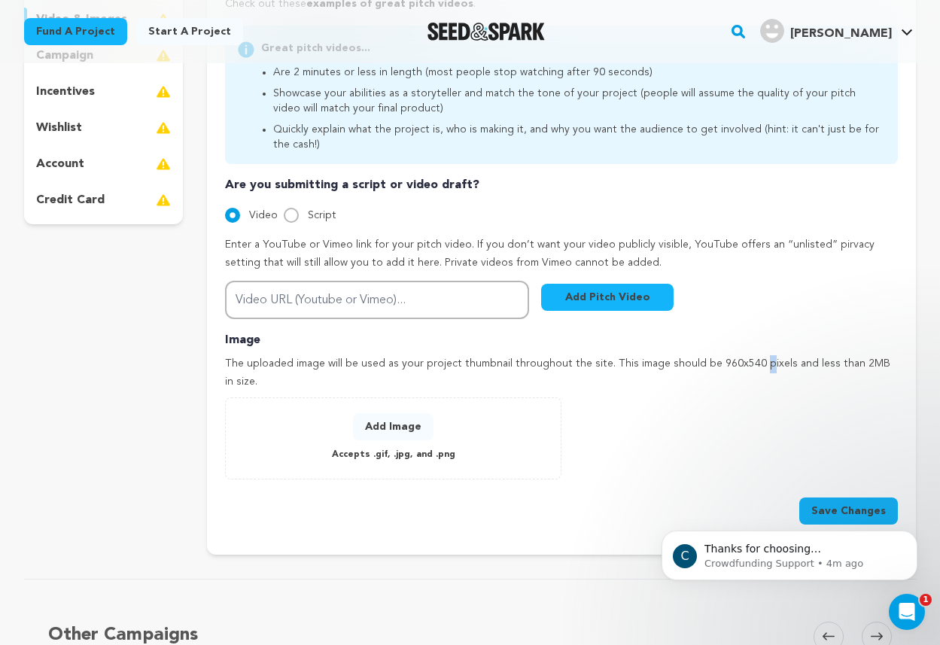
drag, startPoint x: 704, startPoint y: 363, endPoint x: 750, endPoint y: 358, distance: 45.4
click at [750, 358] on p "The uploaded image will be used as your project thumbnail throughout the site. …" at bounding box center [561, 373] width 673 height 36
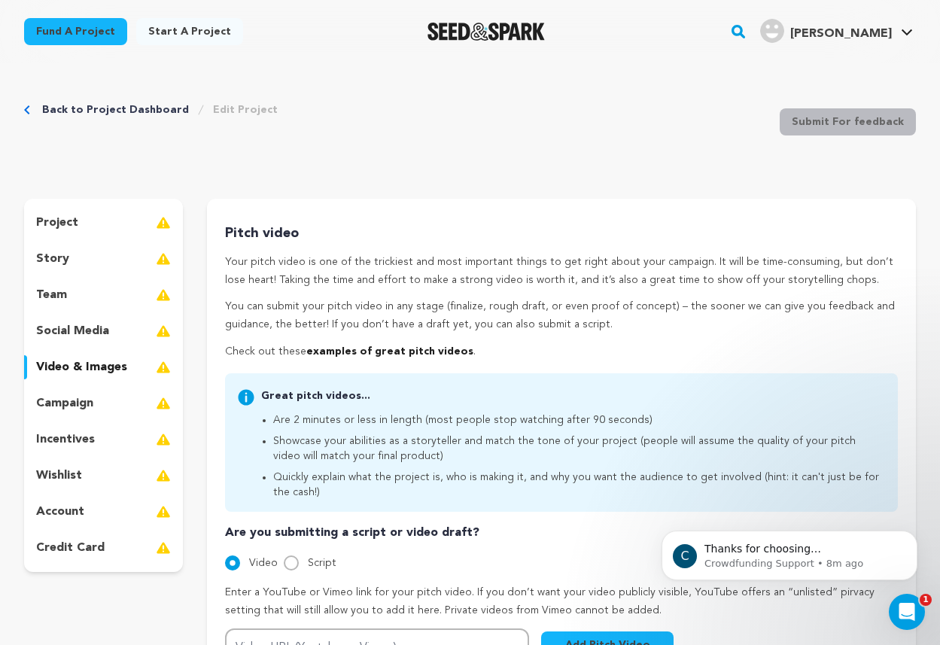
click at [59, 304] on div "team" at bounding box center [103, 295] width 159 height 24
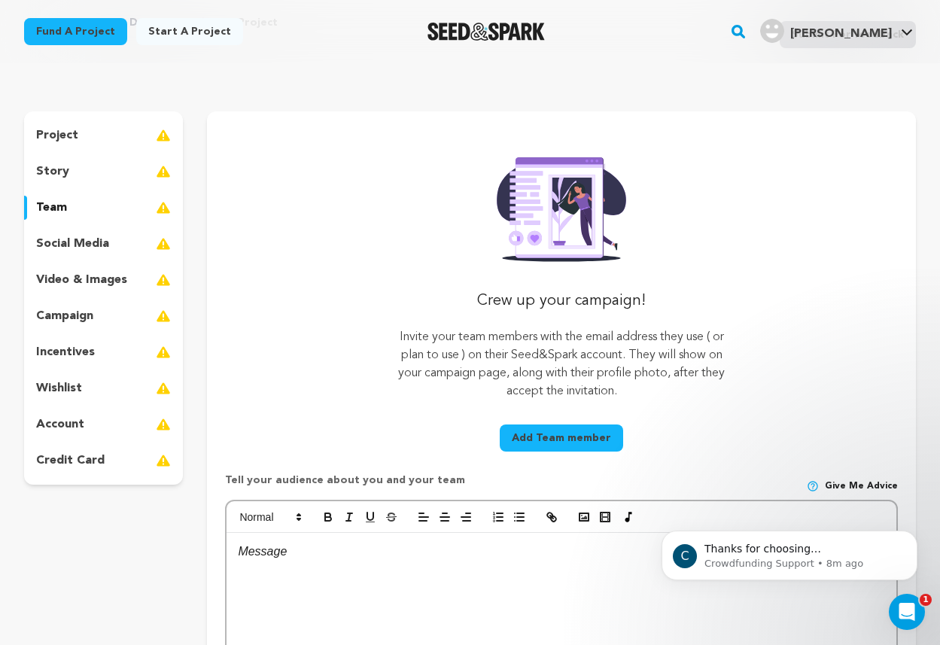
scroll to position [91, 0]
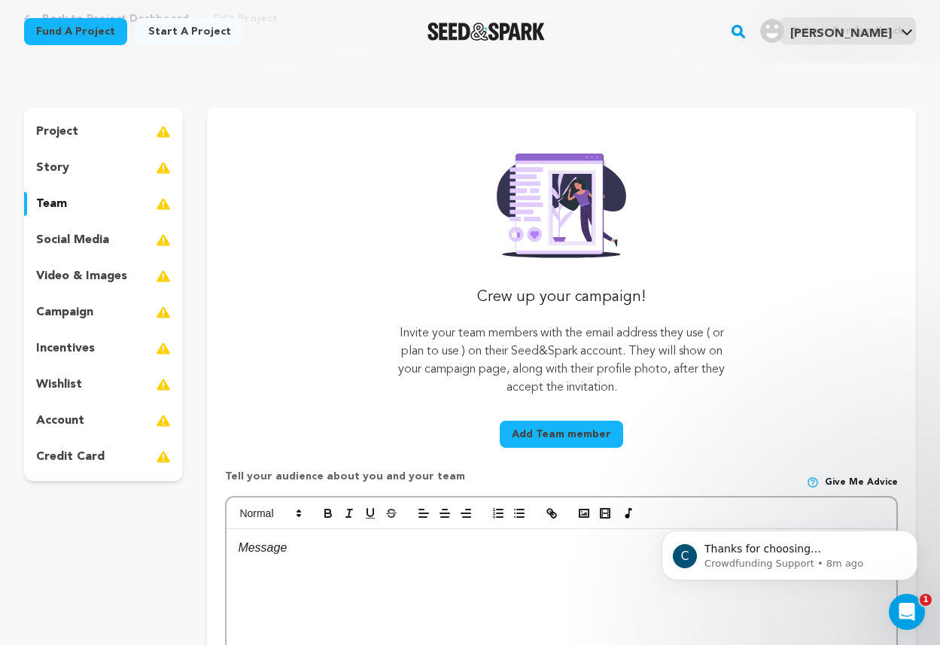
click at [99, 239] on p "social media" at bounding box center [72, 240] width 73 height 18
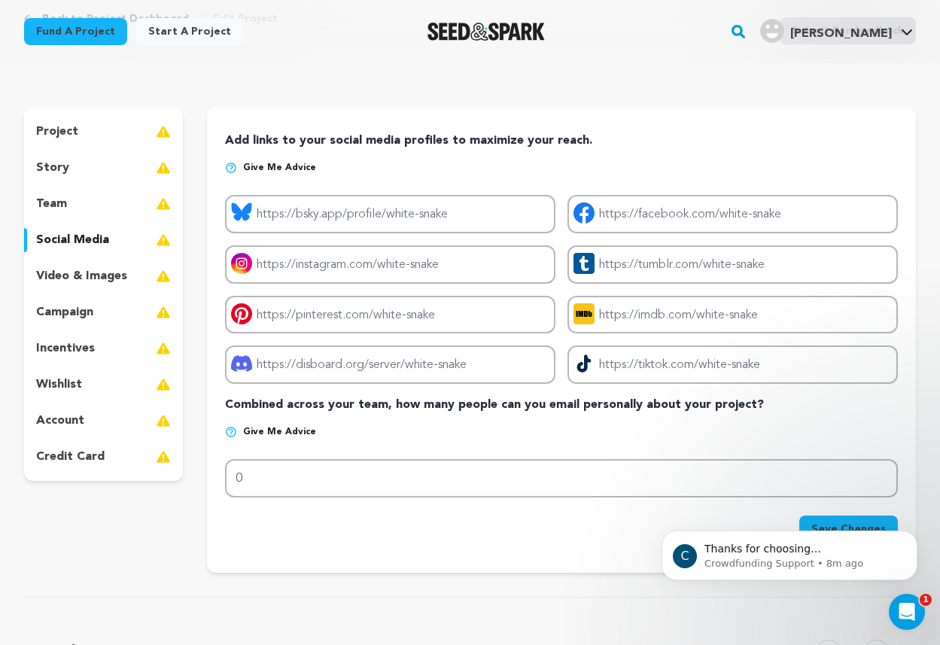
click at [82, 201] on div "team" at bounding box center [103, 204] width 159 height 24
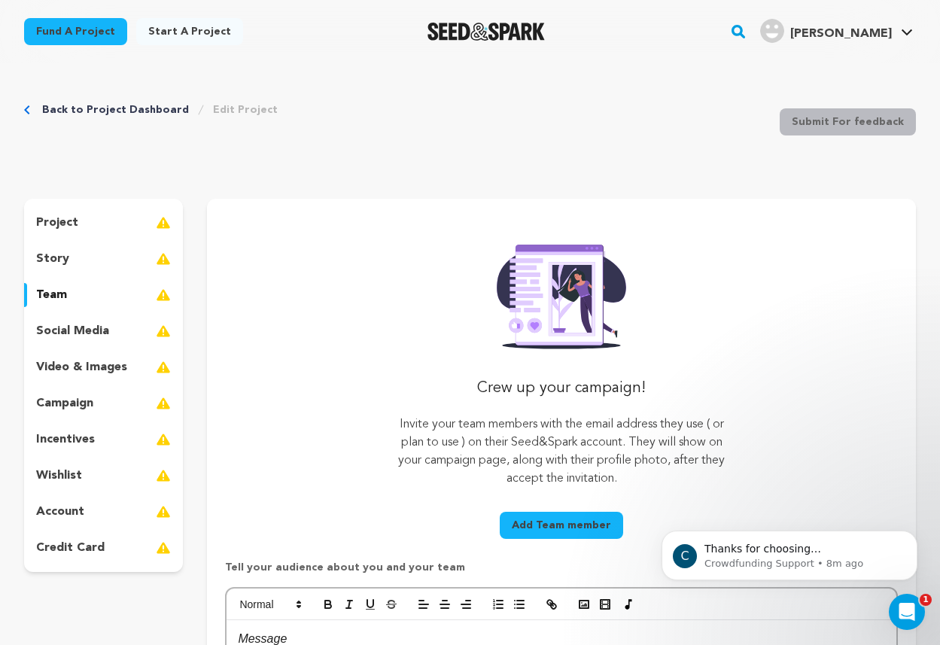
click at [71, 254] on div "story" at bounding box center [103, 259] width 159 height 24
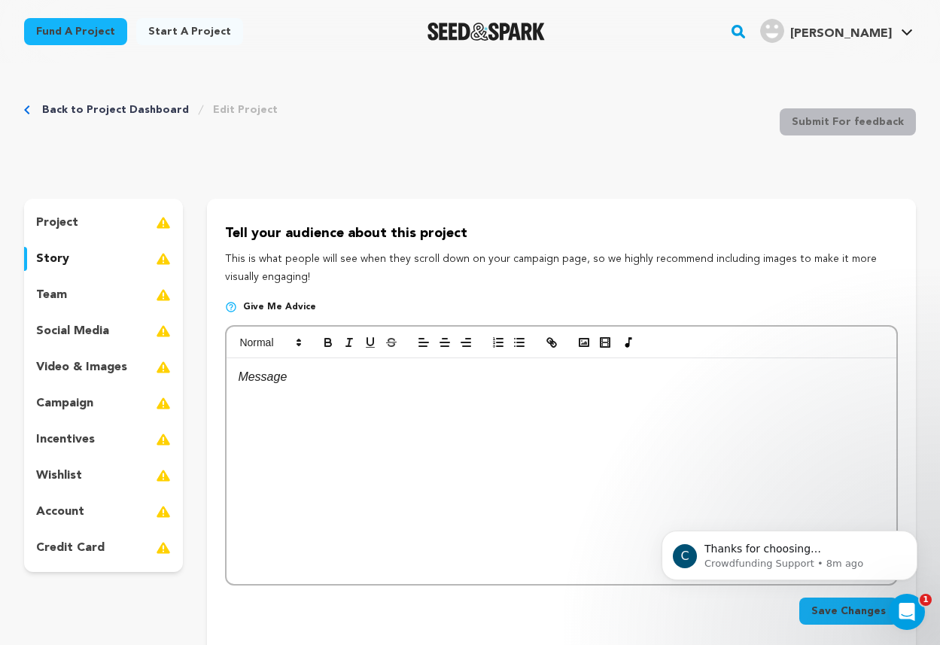
click at [73, 214] on p "project" at bounding box center [57, 223] width 42 height 18
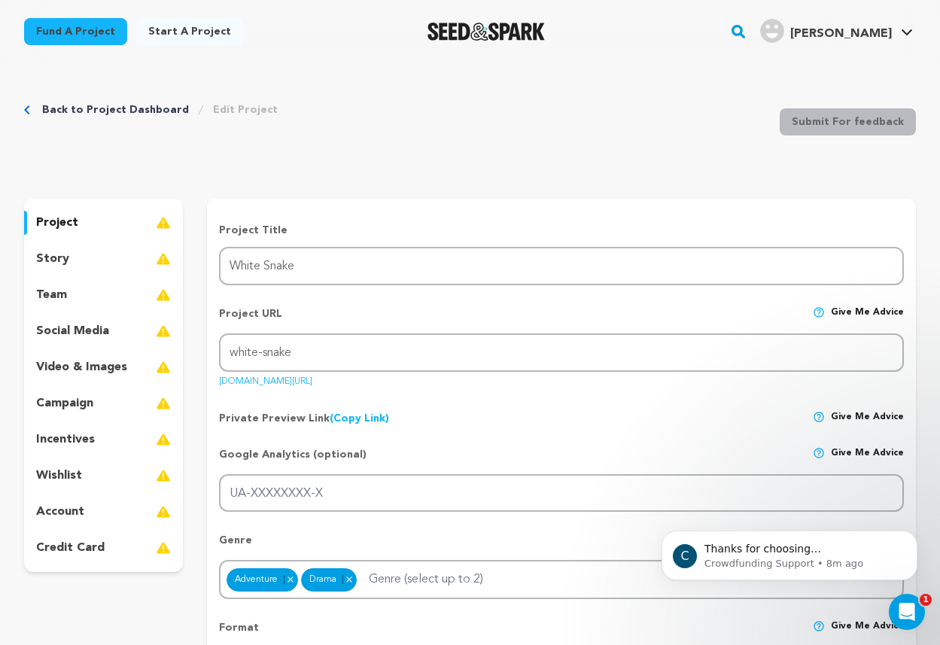
click at [903, 25] on link "Lim S. Lim S." at bounding box center [836, 29] width 159 height 27
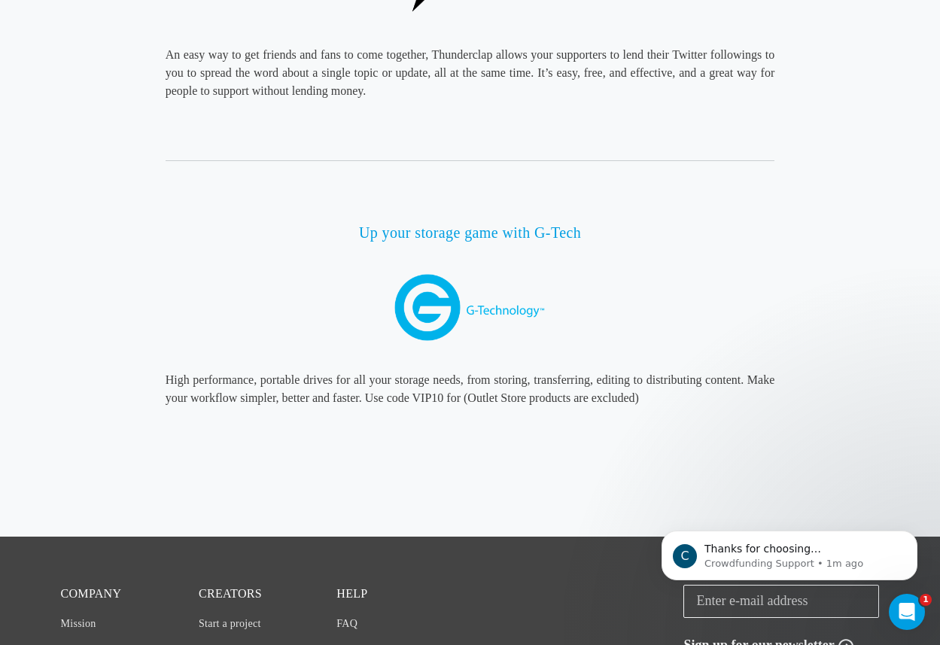
scroll to position [2716, 0]
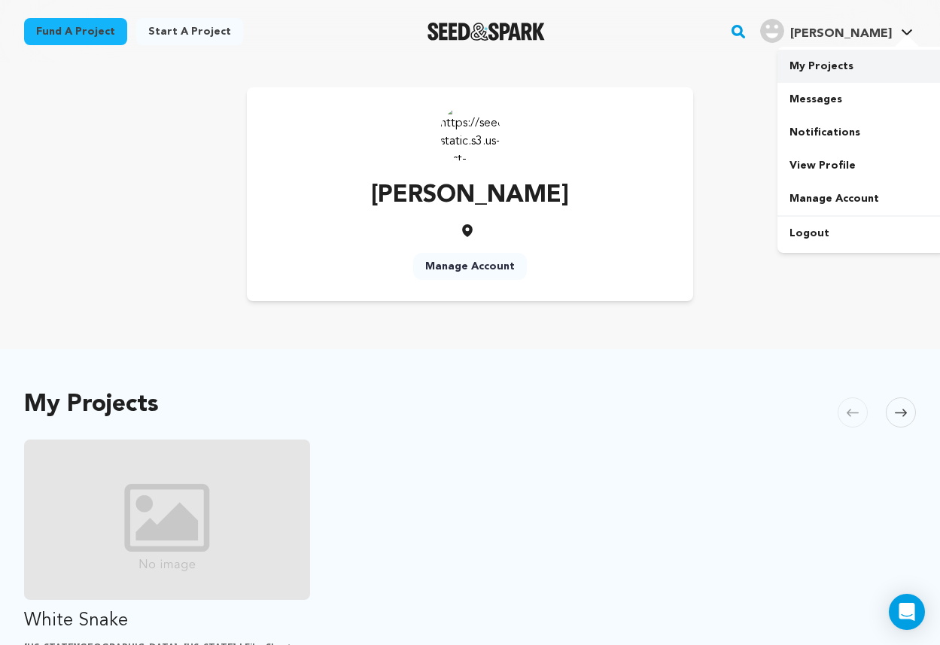
click at [830, 68] on link "My Projects" at bounding box center [861, 66] width 169 height 33
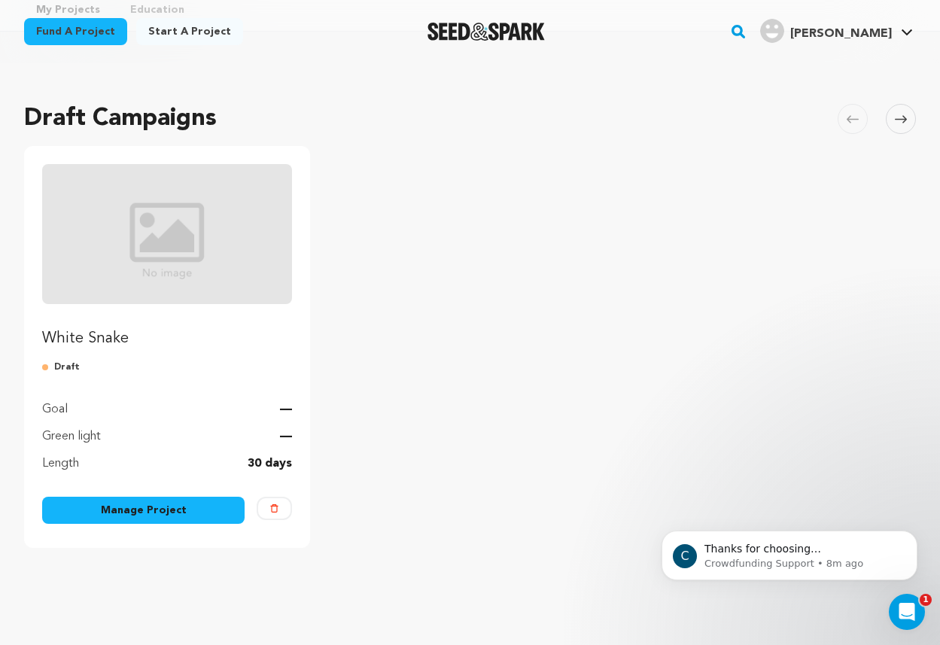
click at [196, 271] on img "Fund White Snake" at bounding box center [167, 234] width 250 height 140
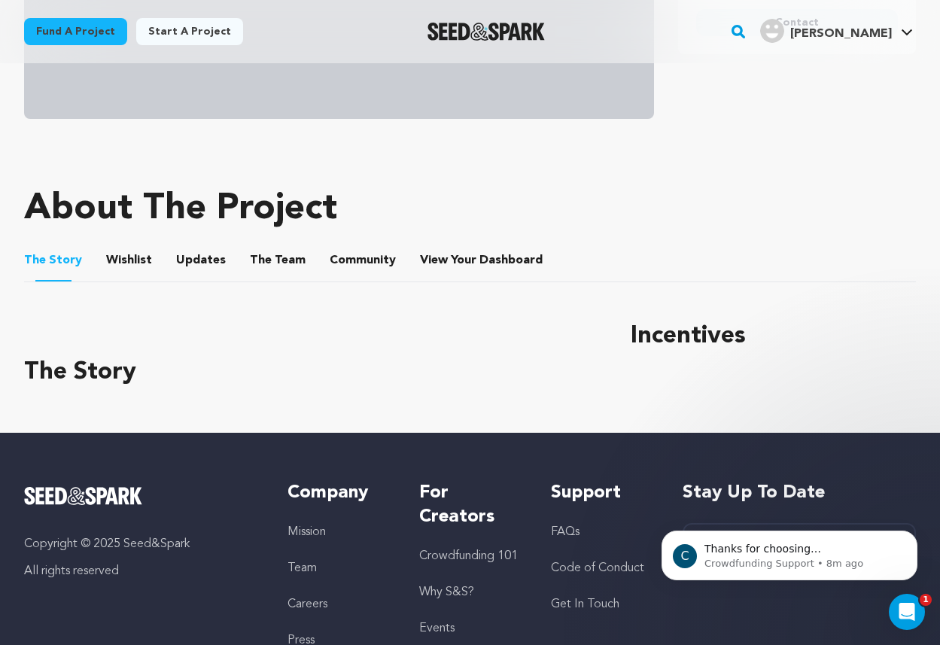
scroll to position [494, 0]
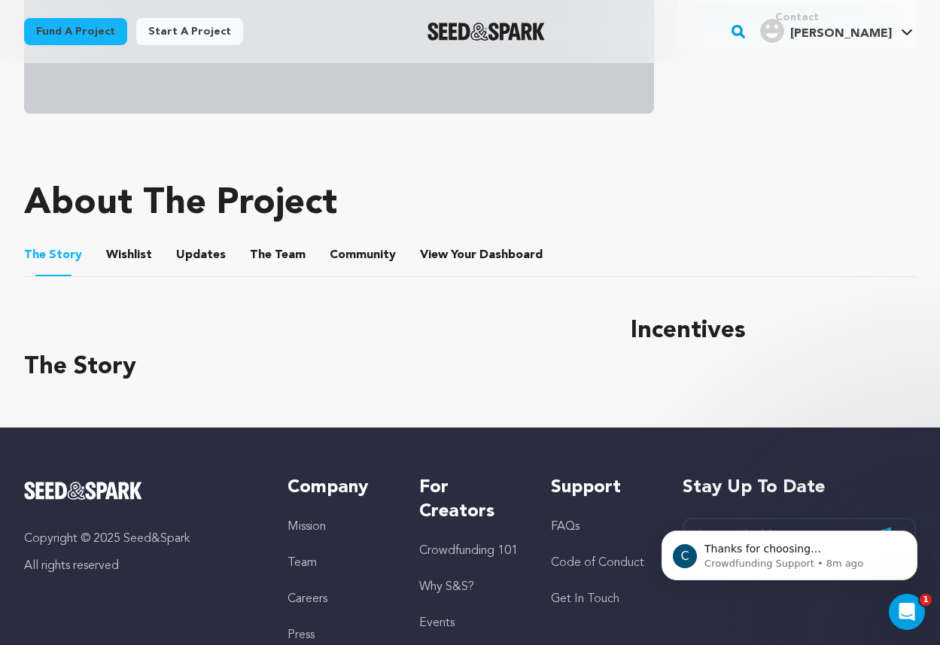
click at [113, 261] on button "Wishlist" at bounding box center [129, 258] width 36 height 36
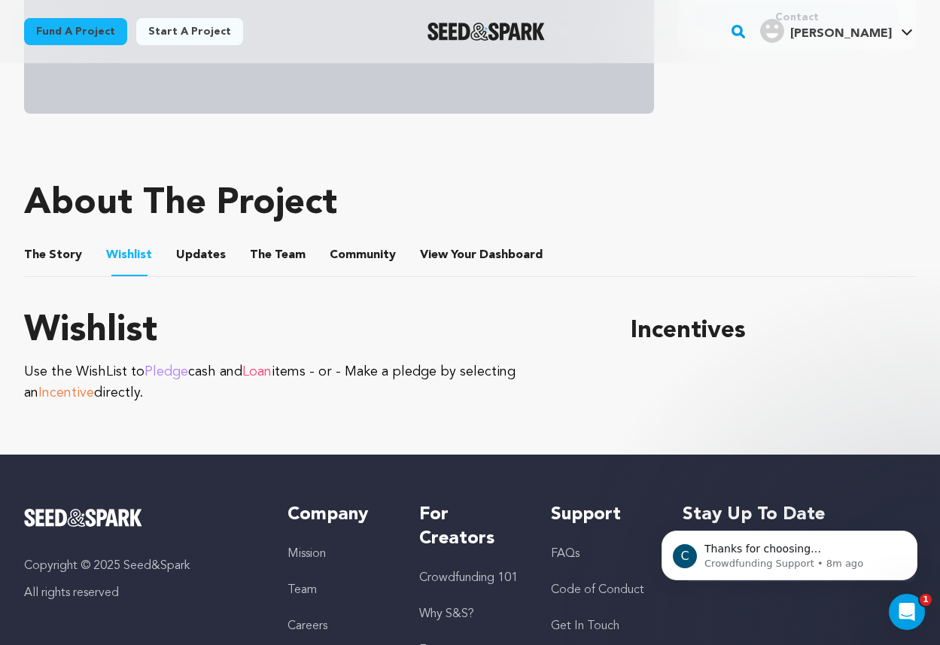
click at [62, 245] on button "The Story" at bounding box center [53, 258] width 36 height 36
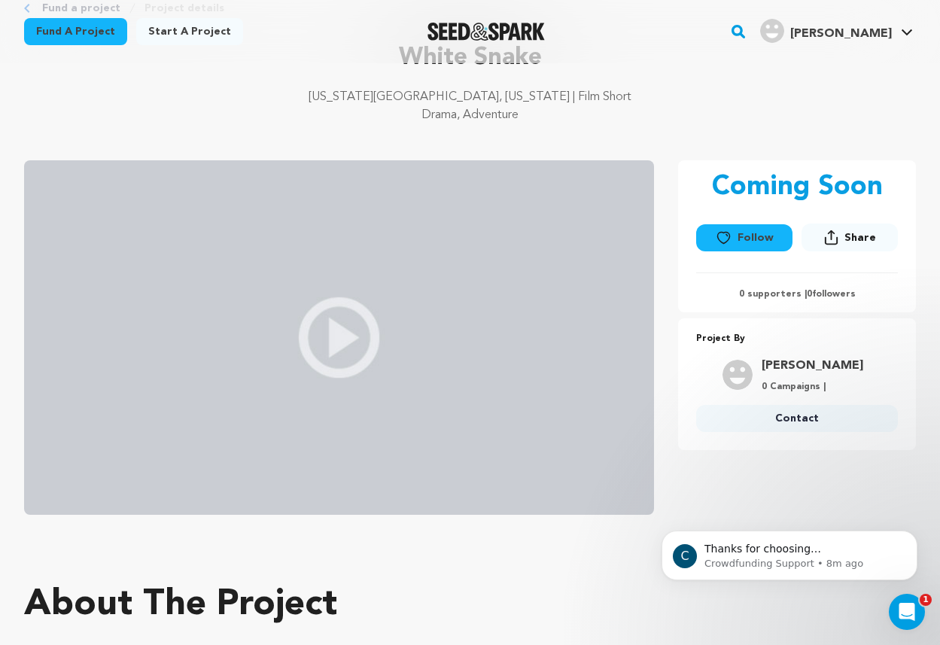
scroll to position [95, 0]
